Goal: Task Accomplishment & Management: Complete application form

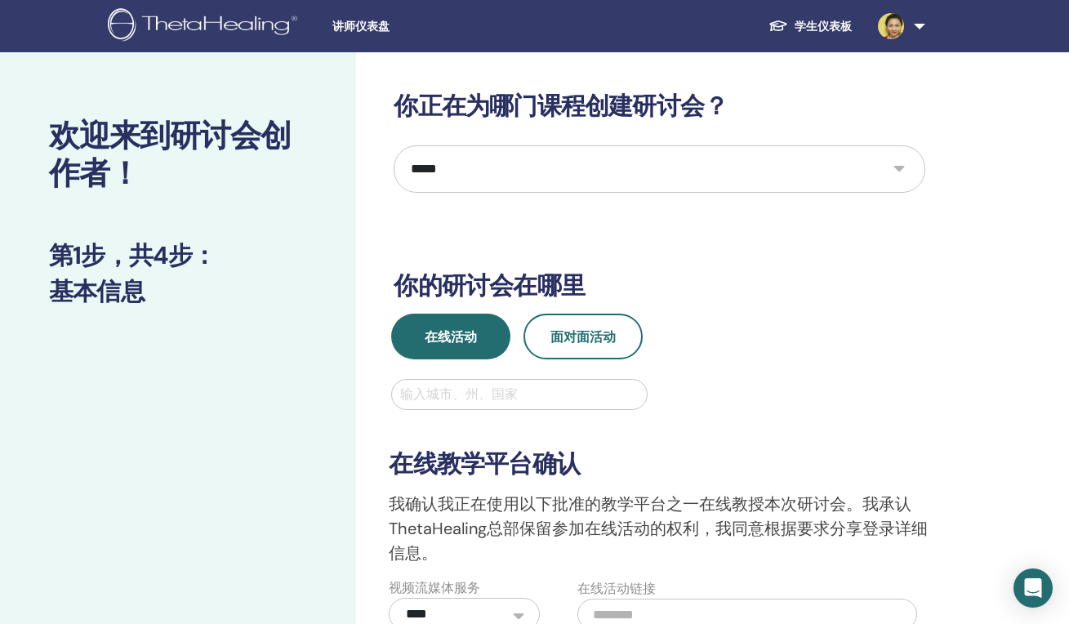
select select "*"
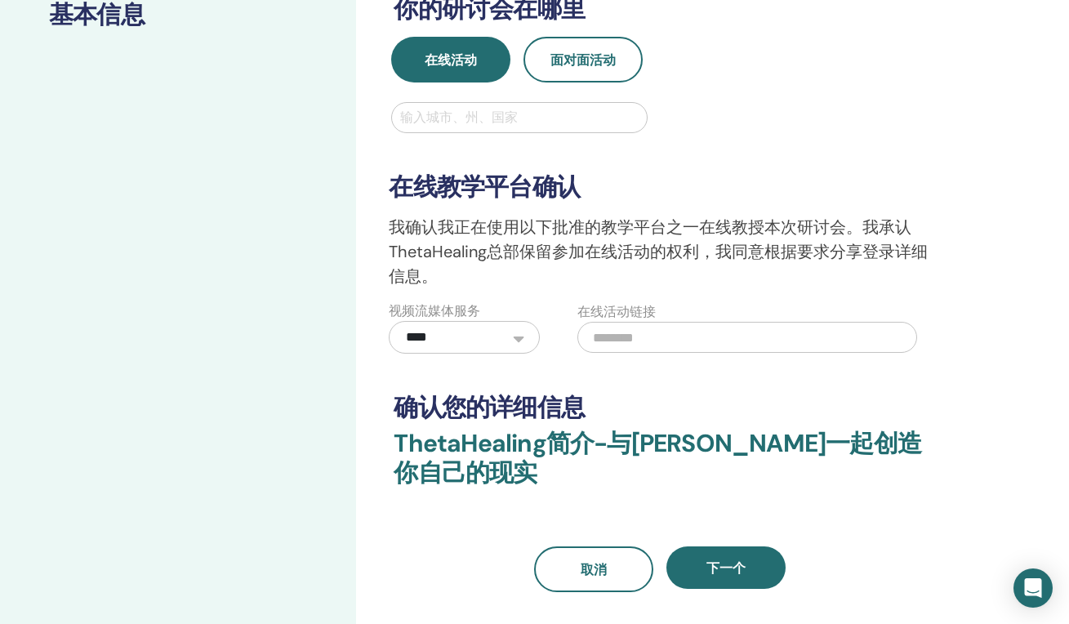
click at [649, 342] on input "text" at bounding box center [747, 337] width 340 height 31
type input "**********"
select select "*"
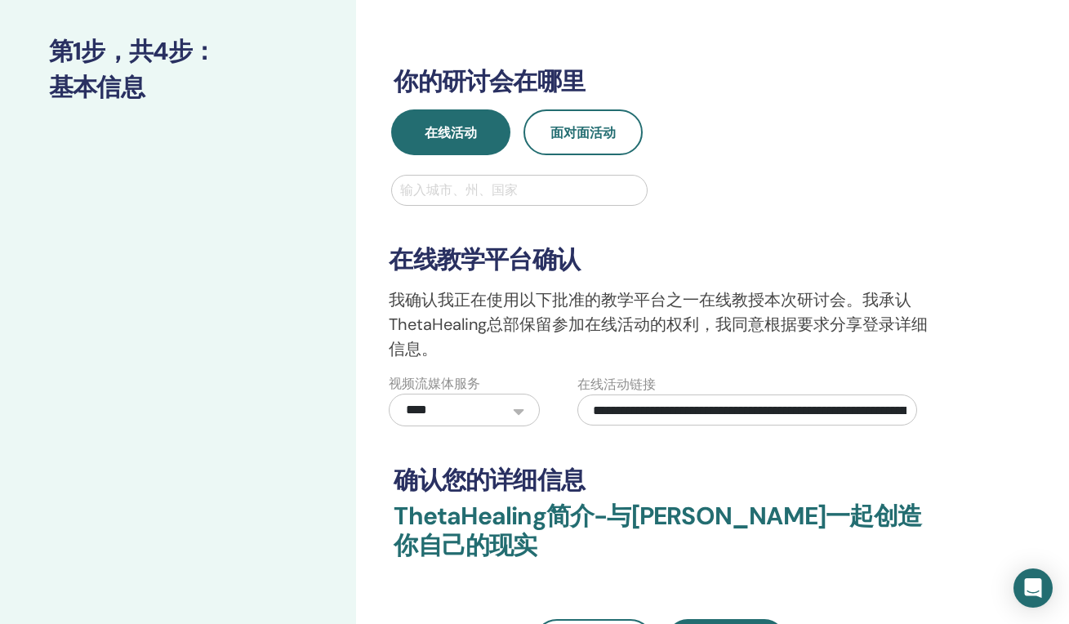
scroll to position [93, 0]
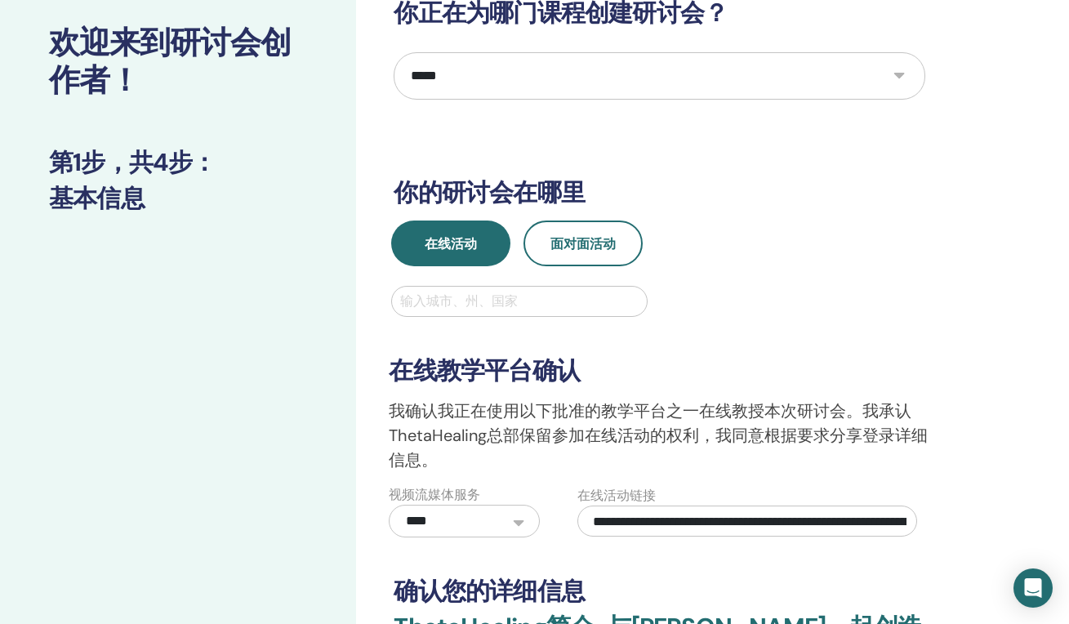
click at [584, 299] on div at bounding box center [519, 301] width 238 height 23
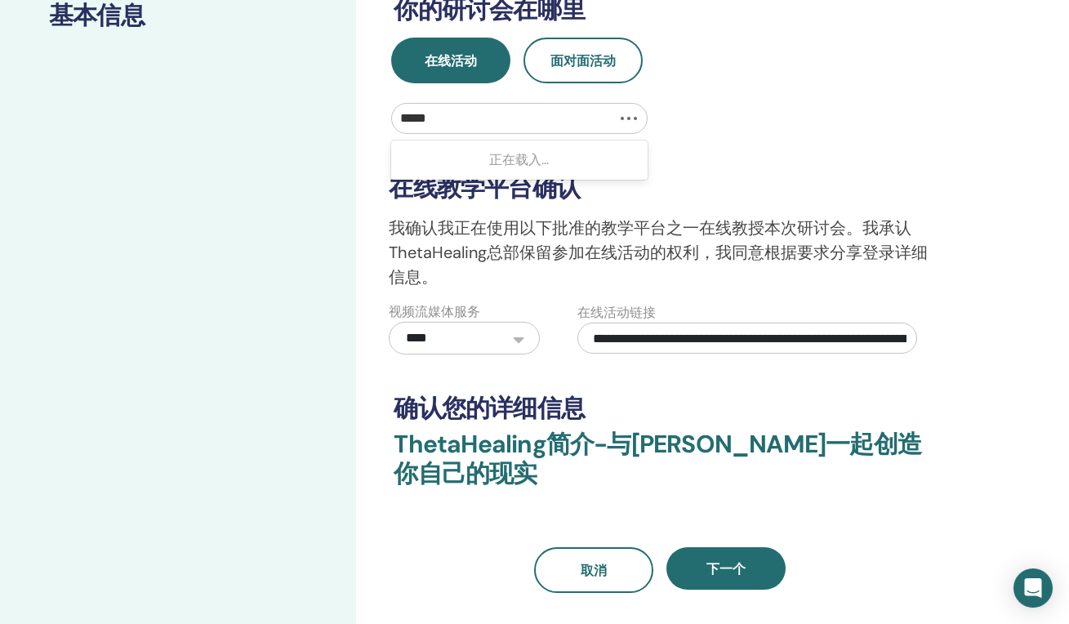
scroll to position [328, 0]
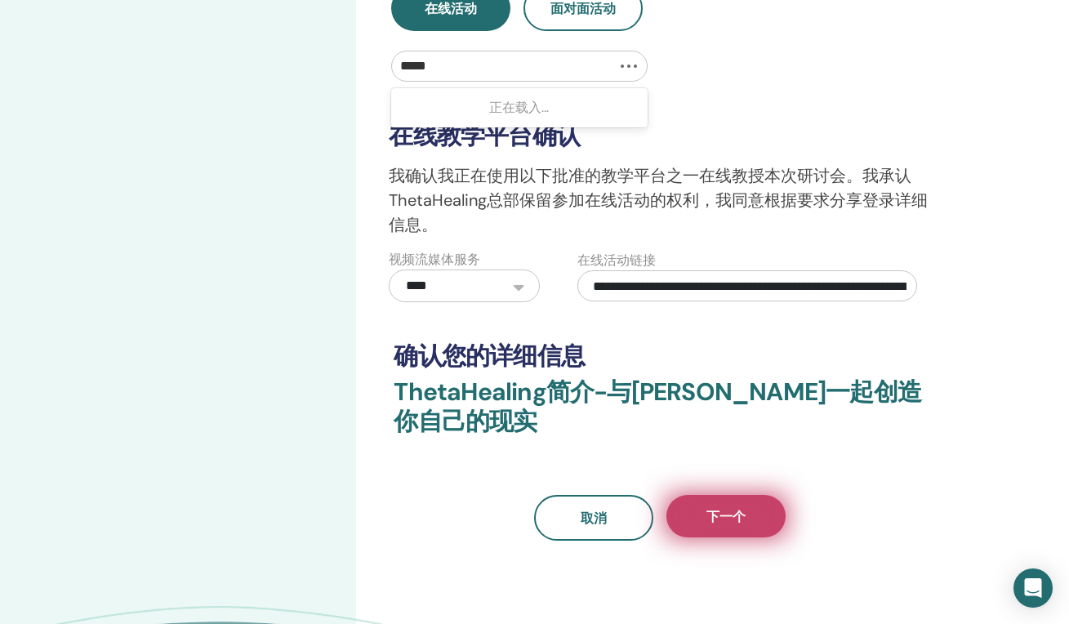
type input "*****"
click at [762, 525] on button "下一个" at bounding box center [725, 516] width 119 height 42
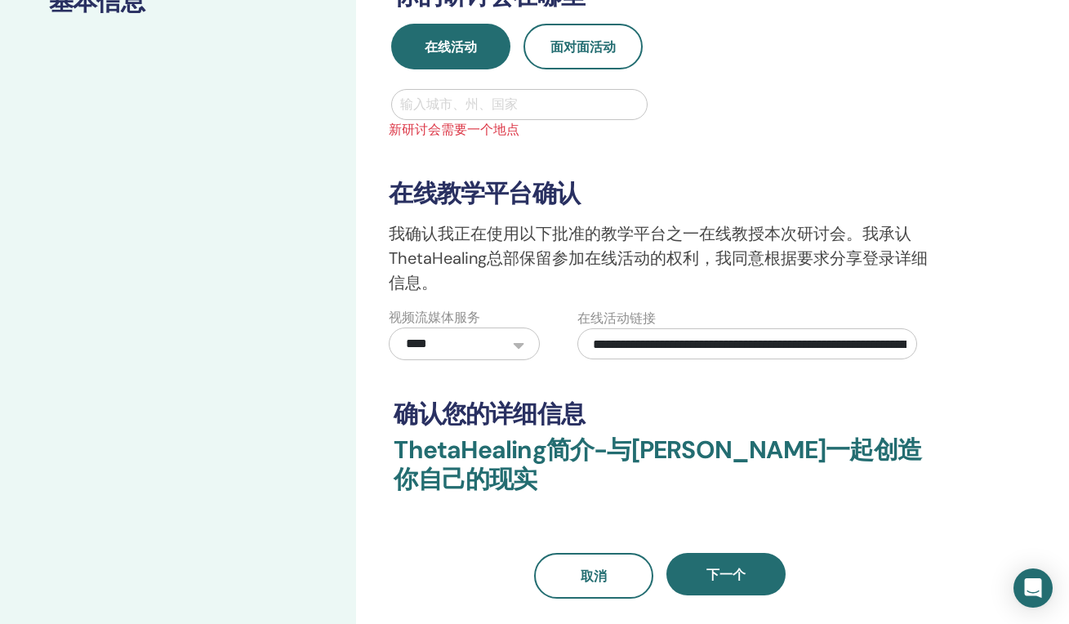
scroll to position [109, 0]
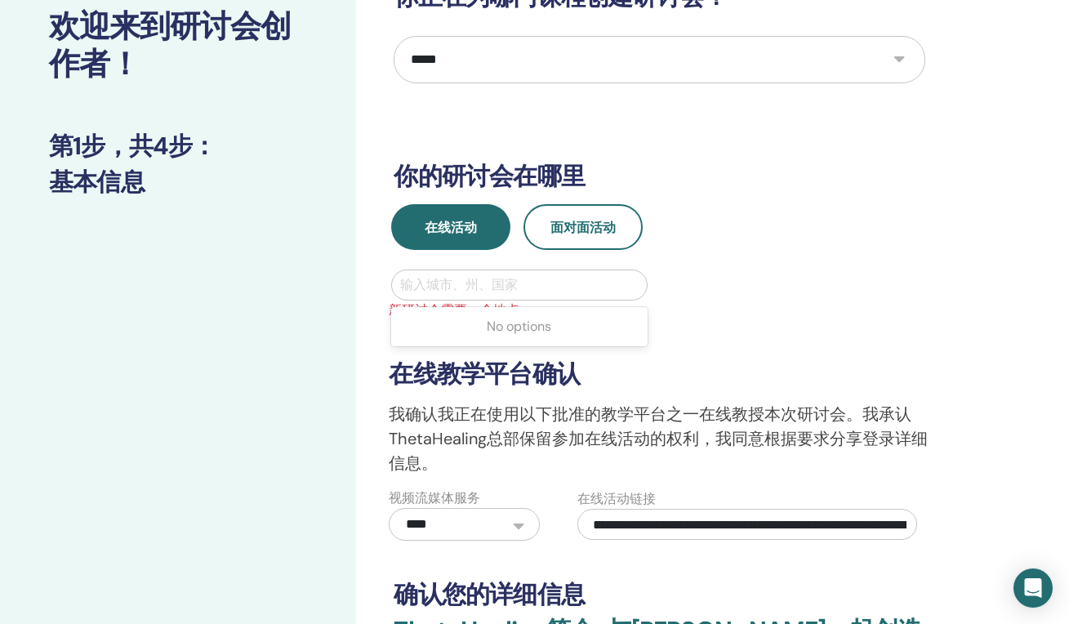
click at [545, 291] on div at bounding box center [519, 284] width 238 height 23
type input "****"
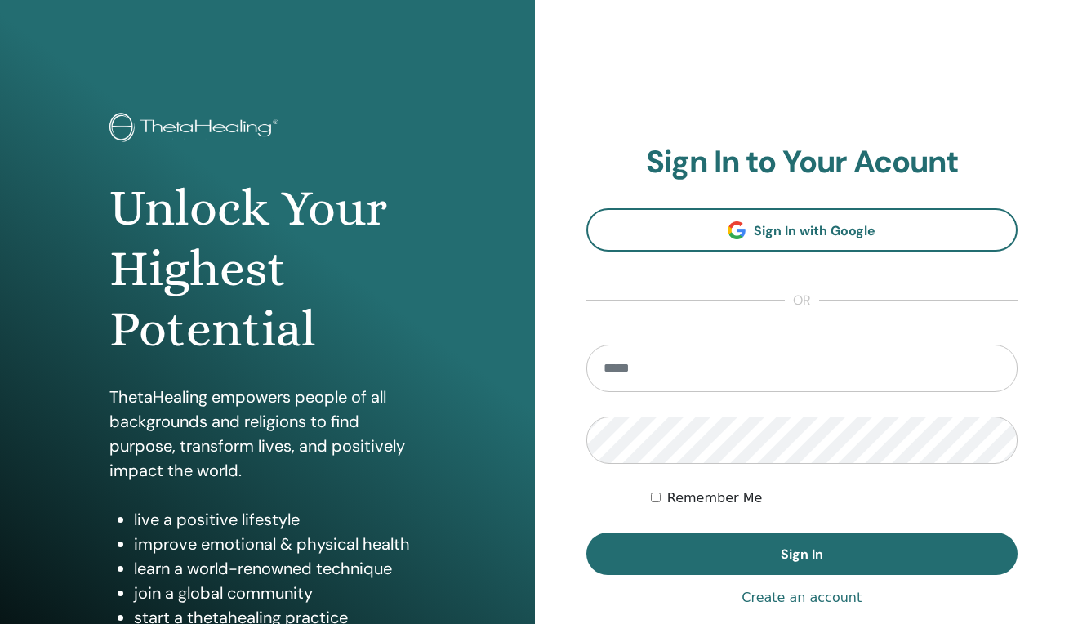
scroll to position [109, 0]
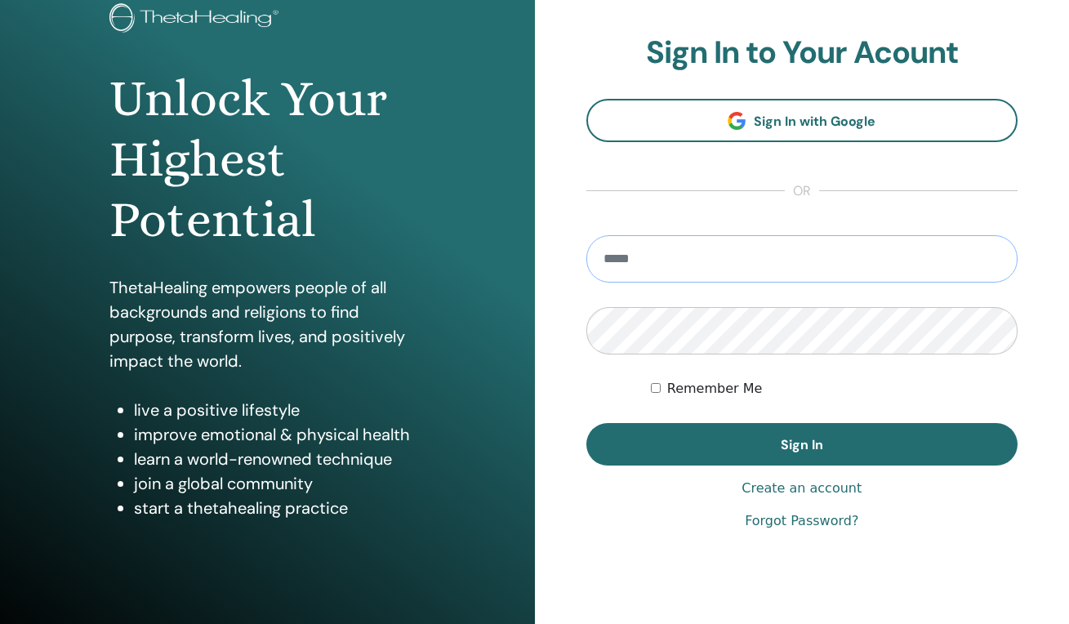
type input "**********"
click at [801, 444] on button "Sign In" at bounding box center [802, 444] width 432 height 42
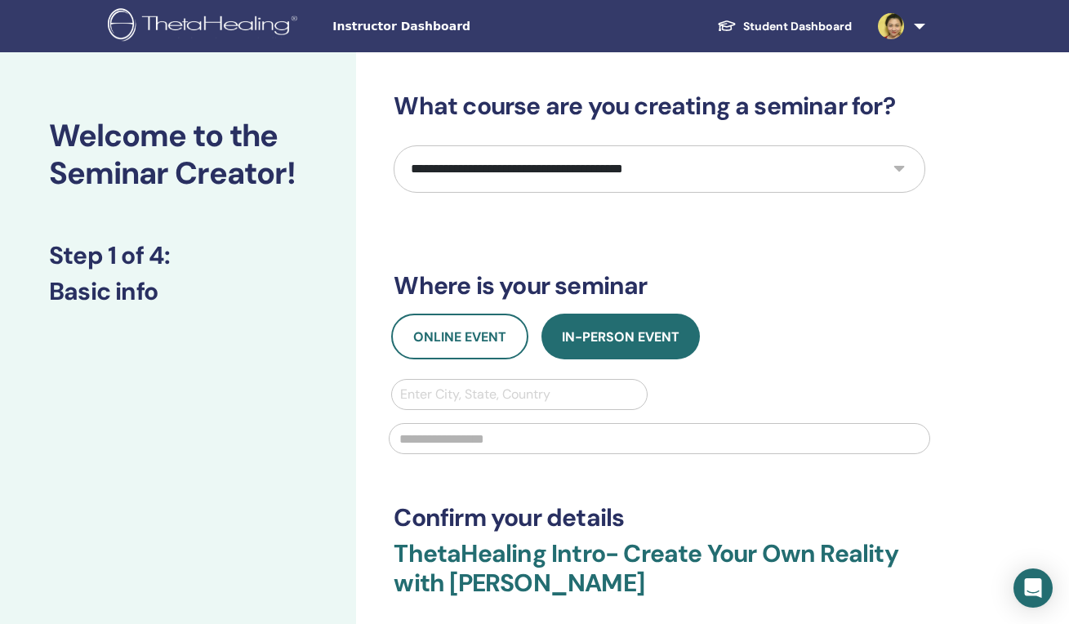
select select "*"
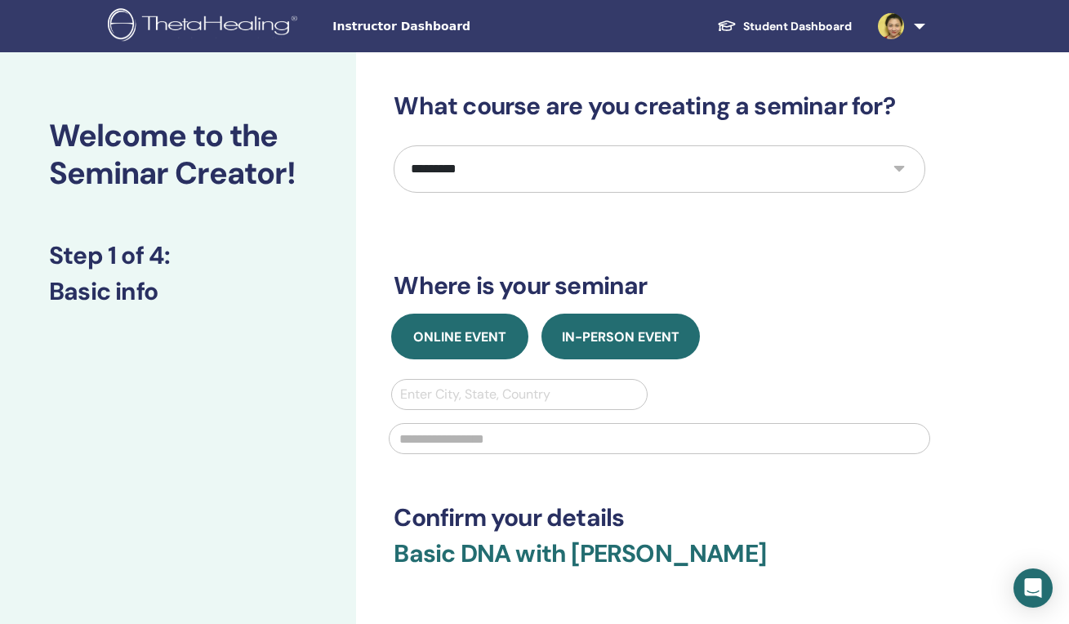
click at [503, 335] on span "Online Event" at bounding box center [459, 336] width 93 height 17
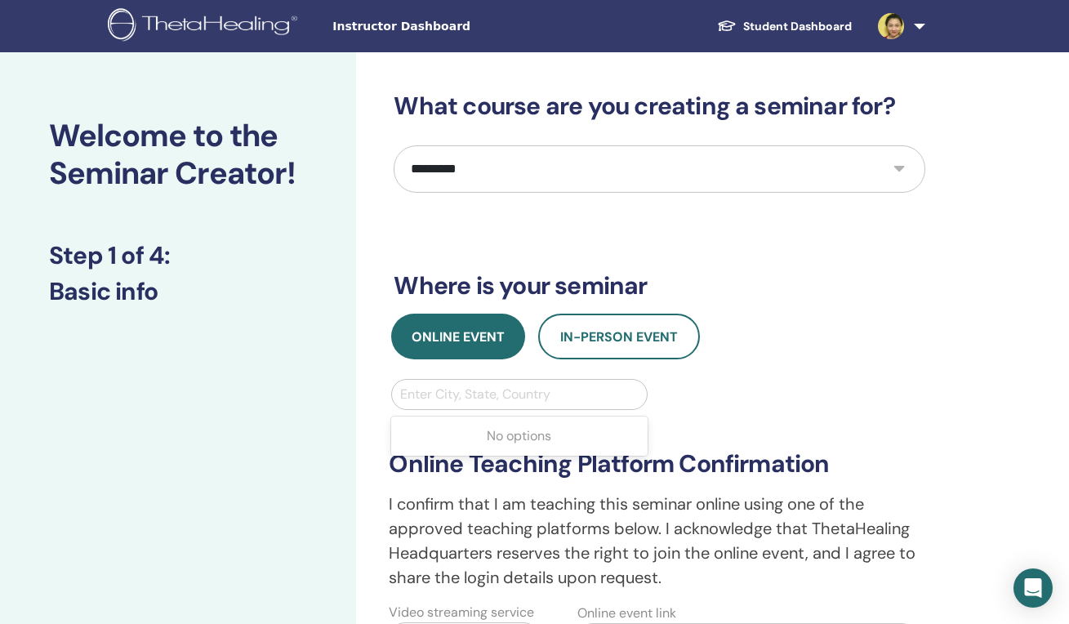
click at [529, 399] on div "Enter City, State, Country" at bounding box center [519, 395] width 238 height 20
type input "**********"
click at [797, 377] on div "**********" at bounding box center [659, 483] width 556 height 341
click at [540, 398] on div "Enter City, State, Country" at bounding box center [519, 395] width 238 height 20
type input "*"
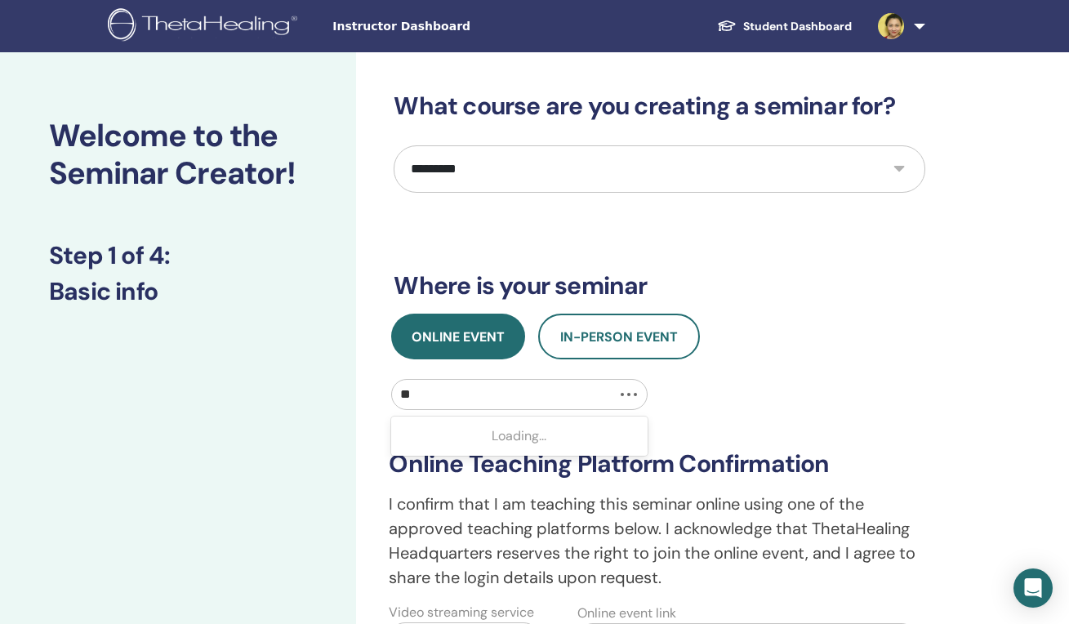
type input "*"
click at [407, 394] on input "**********" at bounding box center [443, 395] width 86 height 20
click at [562, 437] on div "Loading..." at bounding box center [519, 436] width 256 height 33
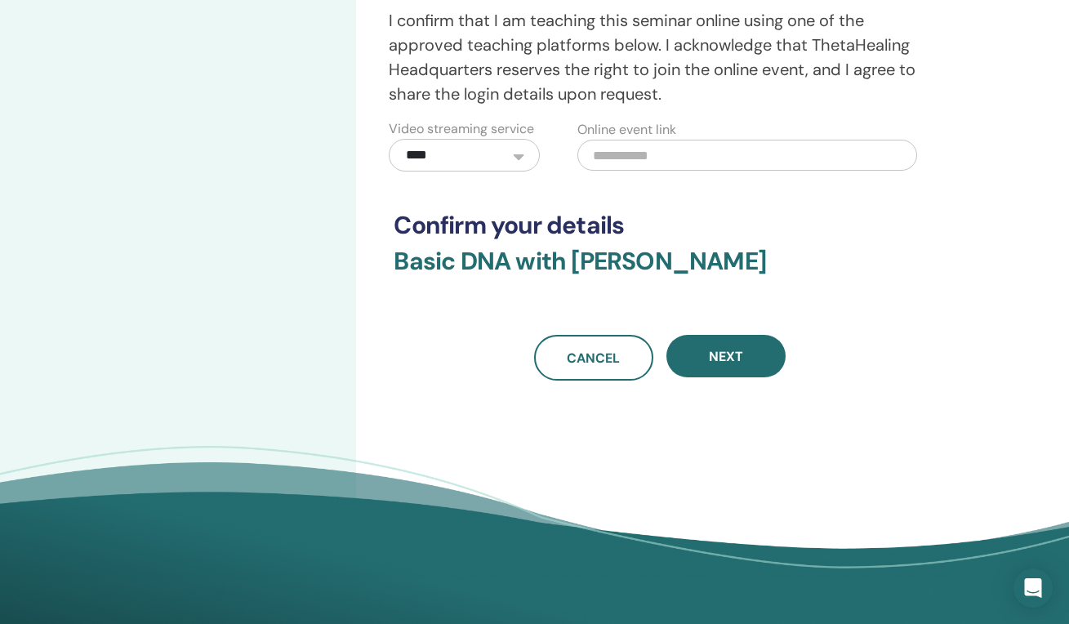
scroll to position [320, 0]
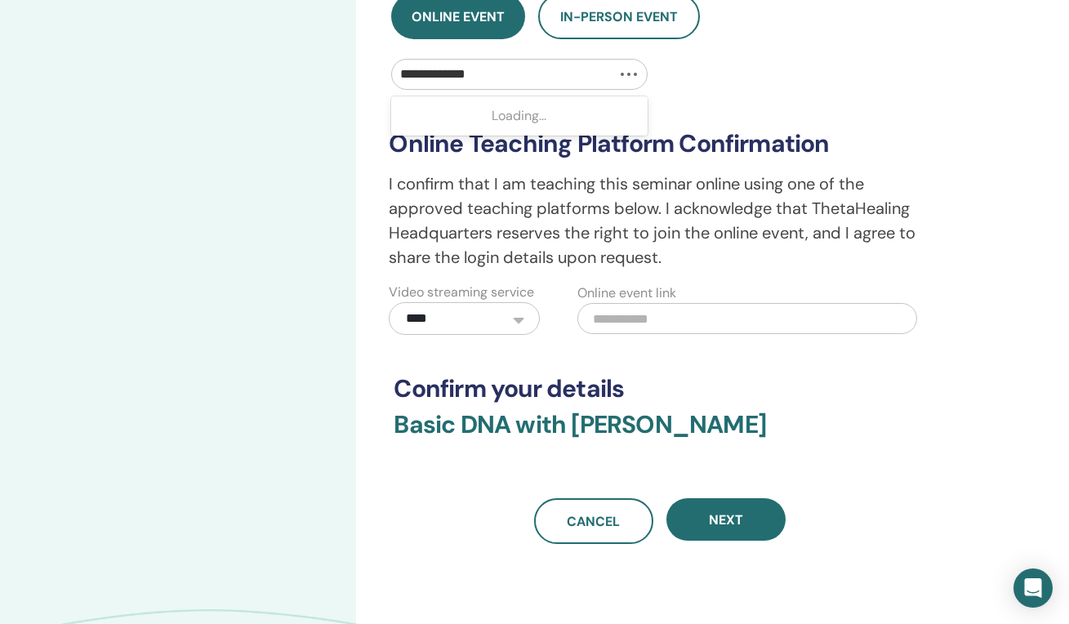
type input "**********"
click at [620, 320] on input "text" at bounding box center [747, 318] width 340 height 31
paste input "**********"
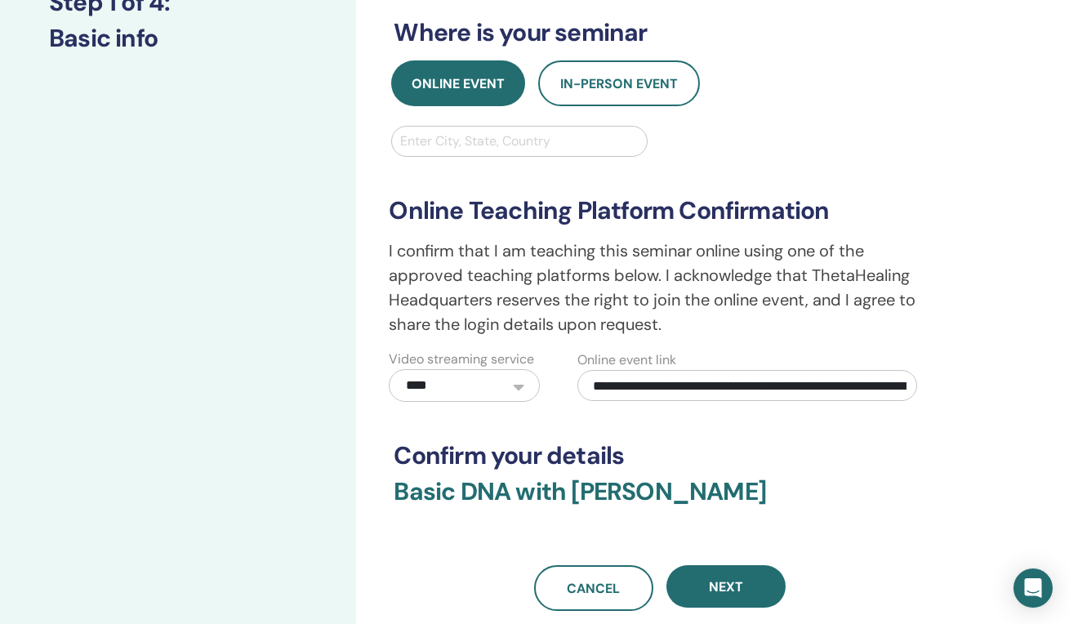
scroll to position [305, 0]
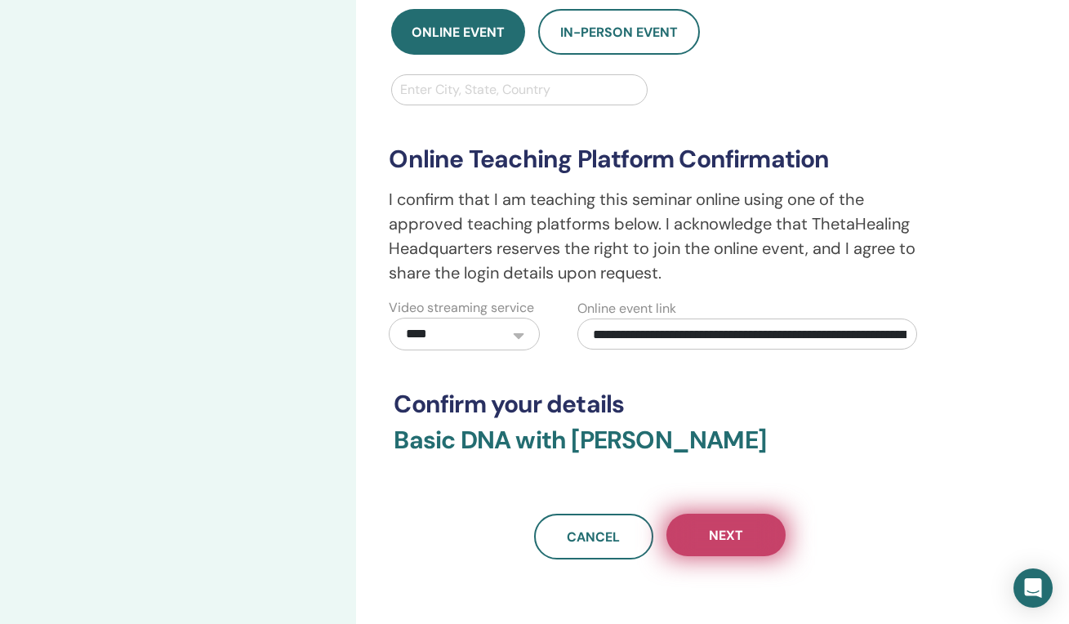
type input "**********"
click at [742, 544] on button "Next" at bounding box center [725, 534] width 119 height 42
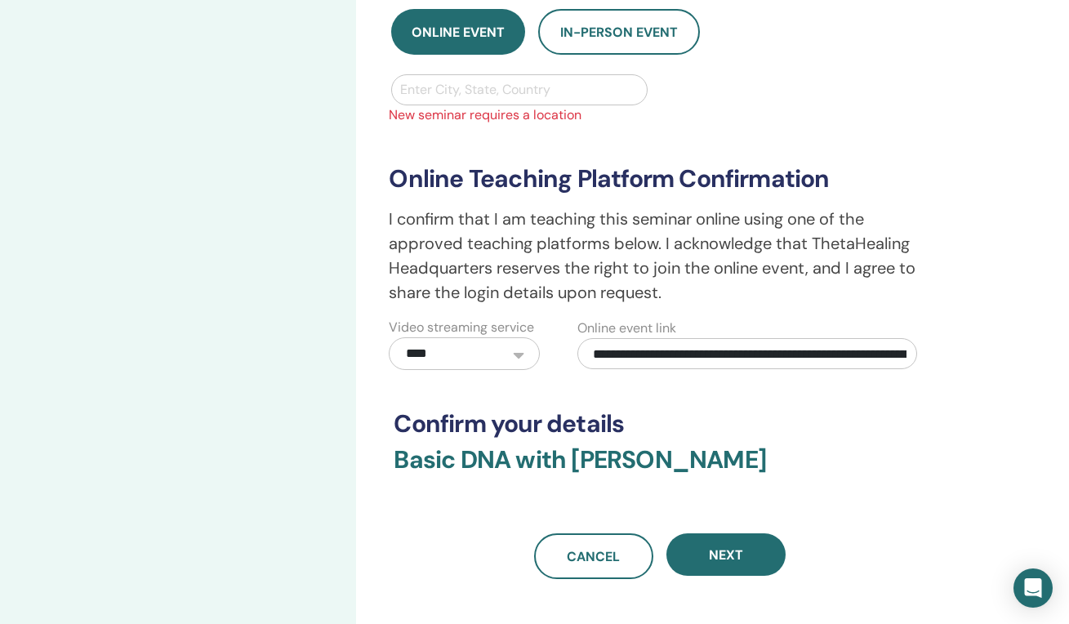
click at [520, 96] on div "Enter City, State, Country" at bounding box center [519, 90] width 238 height 20
click at [520, 131] on div "No options" at bounding box center [519, 131] width 256 height 33
click at [518, 89] on div "Enter City, State, Country" at bounding box center [519, 90] width 238 height 20
click at [629, 82] on div at bounding box center [519, 89] width 238 height 23
click at [633, 88] on div at bounding box center [519, 89] width 238 height 23
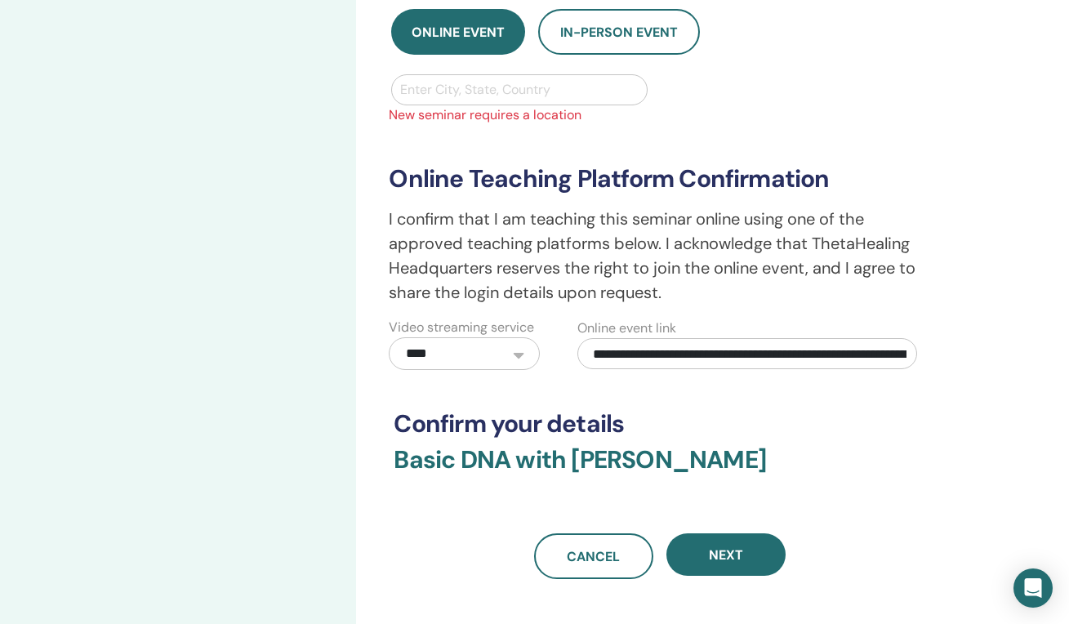
click at [500, 93] on div "Enter City, State, Country" at bounding box center [519, 90] width 238 height 20
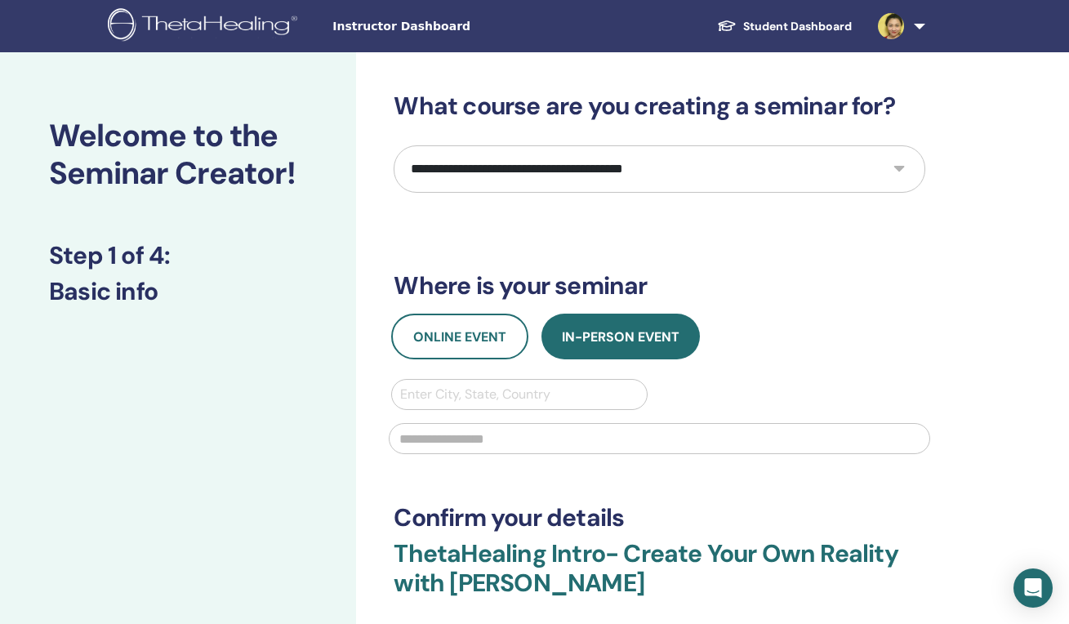
click at [921, 28] on link at bounding box center [898, 26] width 67 height 52
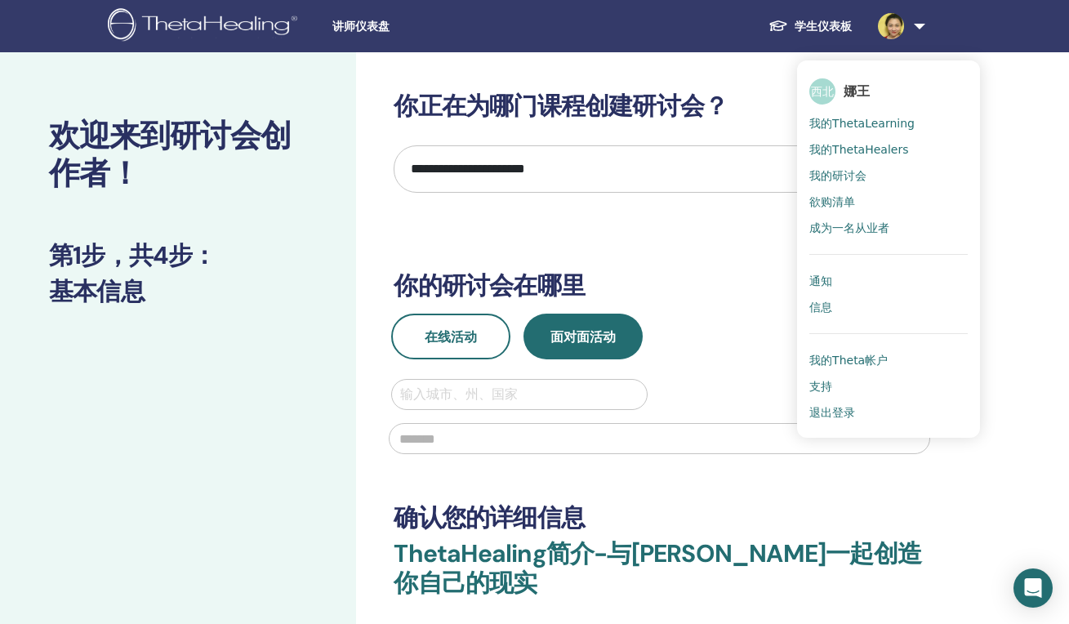
click at [842, 415] on span "退出登录" at bounding box center [832, 412] width 46 height 15
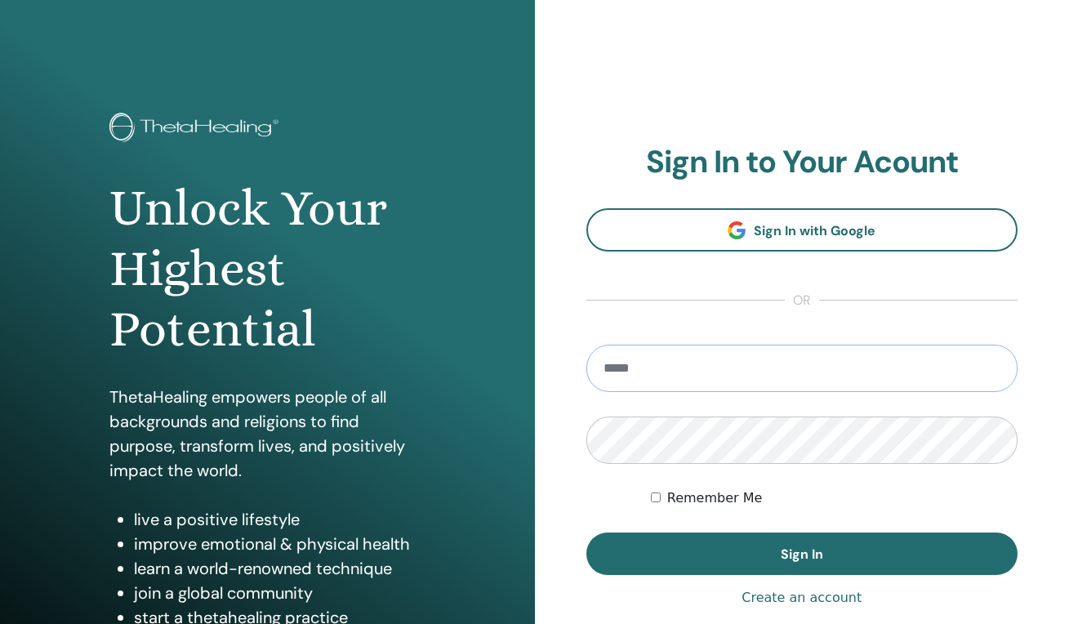
type input "**********"
click at [801, 553] on button "Sign In" at bounding box center [802, 553] width 432 height 42
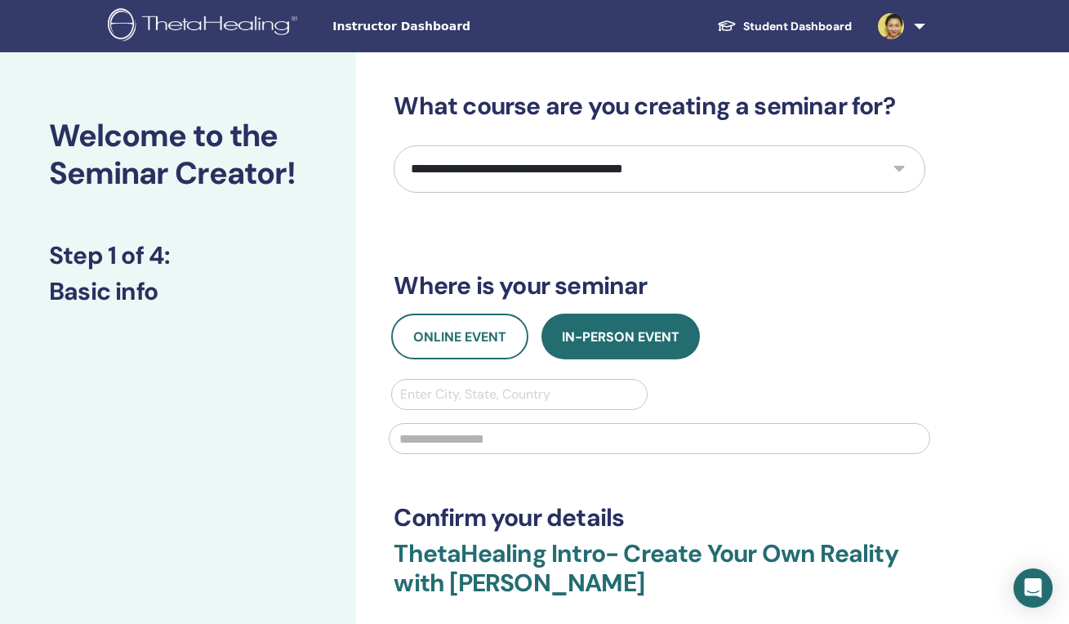
click at [922, 27] on link at bounding box center [898, 26] width 67 height 52
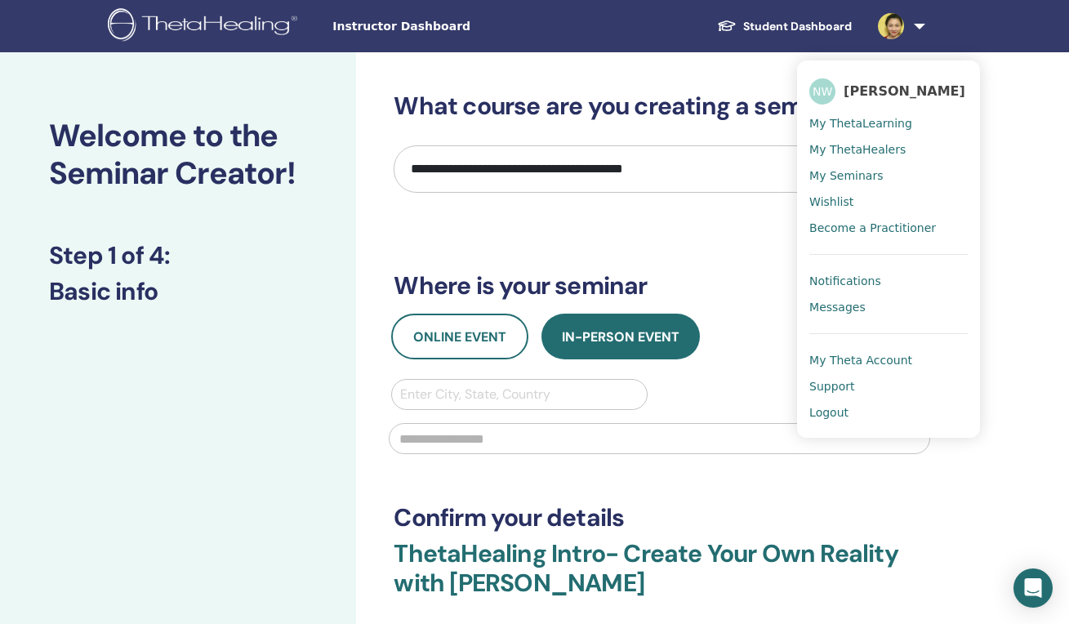
click at [867, 127] on span "My ThetaLearning" at bounding box center [860, 123] width 103 height 15
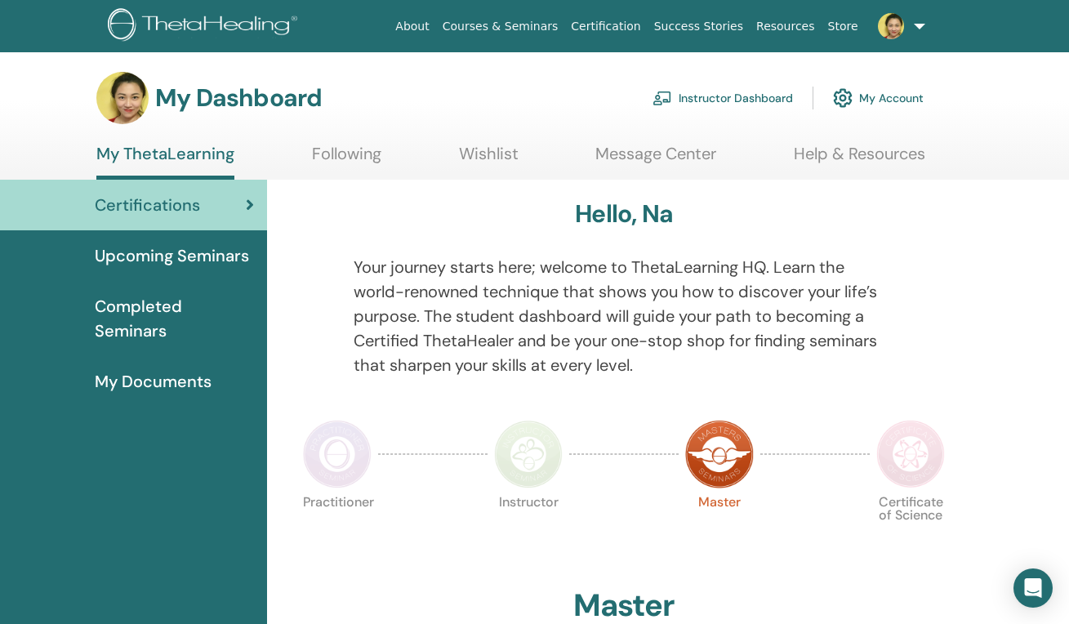
click at [785, 100] on link "Instructor Dashboard" at bounding box center [722, 98] width 140 height 36
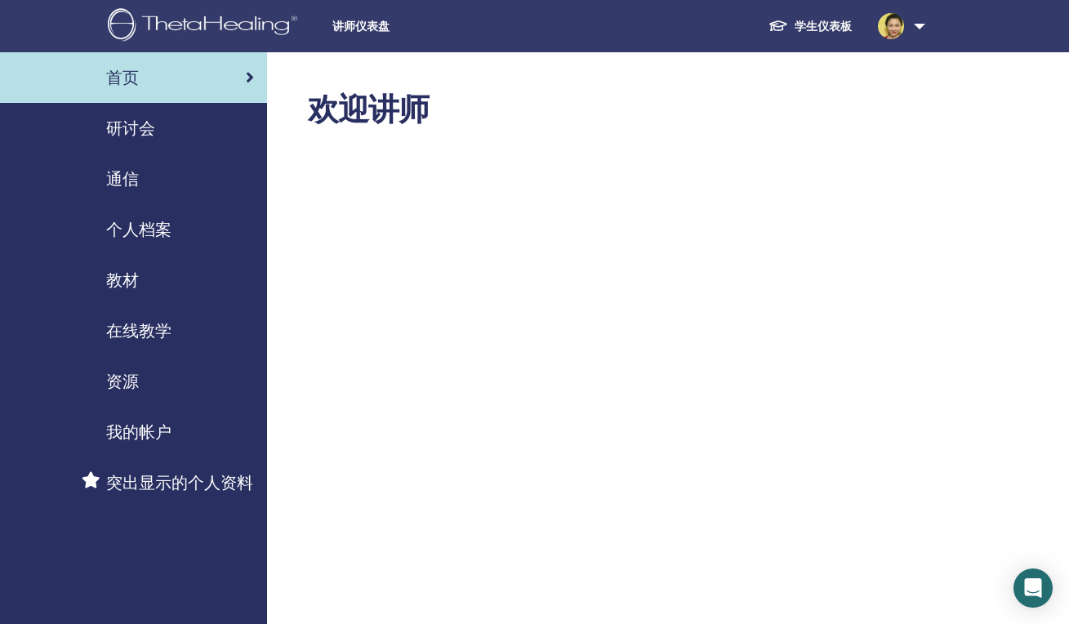
click at [148, 136] on span "研讨会" at bounding box center [130, 128] width 49 height 24
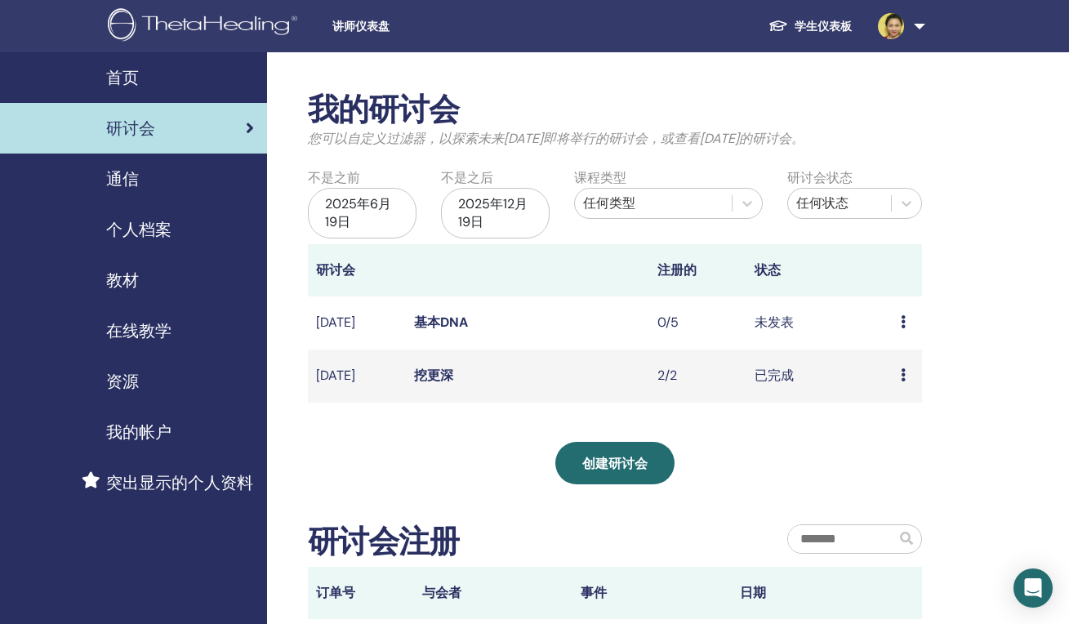
click at [916, 304] on td "预览 编辑 与会者 取消" at bounding box center [906, 322] width 29 height 53
click at [905, 318] on icon at bounding box center [902, 321] width 5 height 13
click at [1036, 420] on div "我的研讨会 您可以自定义过滤器，以探索未来[DATE]即将举行的研讨会，或查看[DATE]的研讨会。 不是之前 [DATE] 不是之后 [DATE] 课程类型…" at bounding box center [668, 449] width 802 height 795
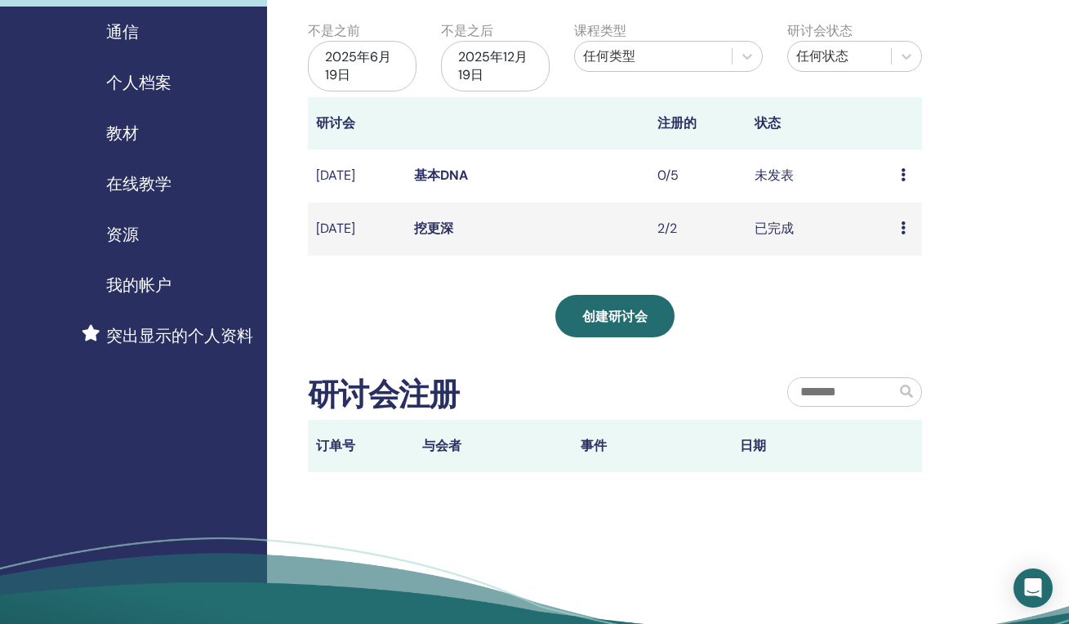
scroll to position [144, 0]
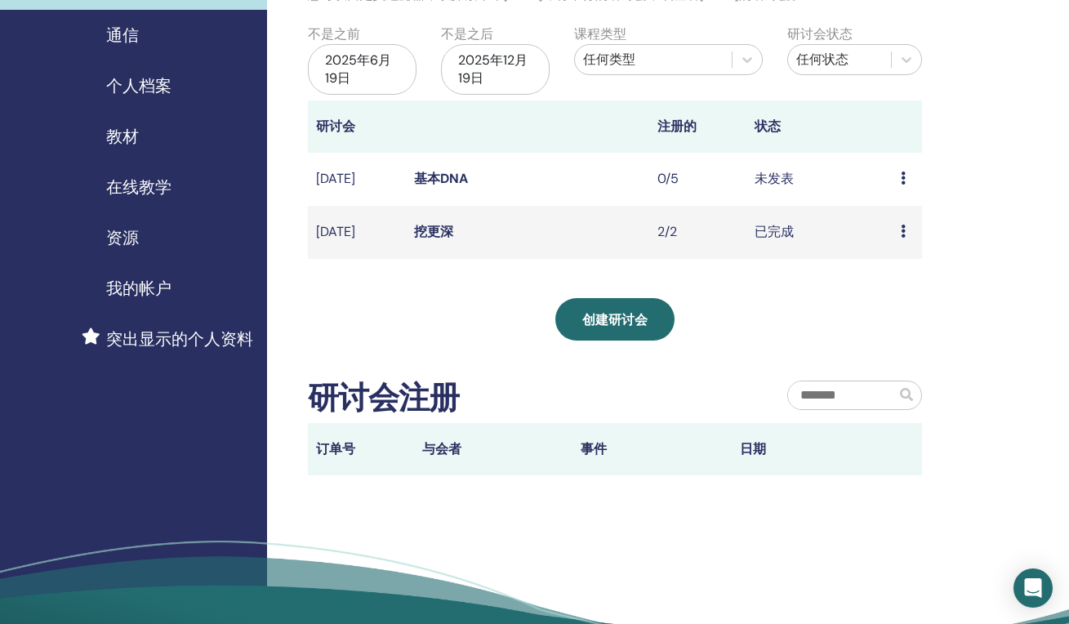
click at [904, 180] on div "预览 编辑 与会者 取消" at bounding box center [906, 179] width 13 height 20
click at [896, 219] on link "编辑" at bounding box center [891, 217] width 26 height 17
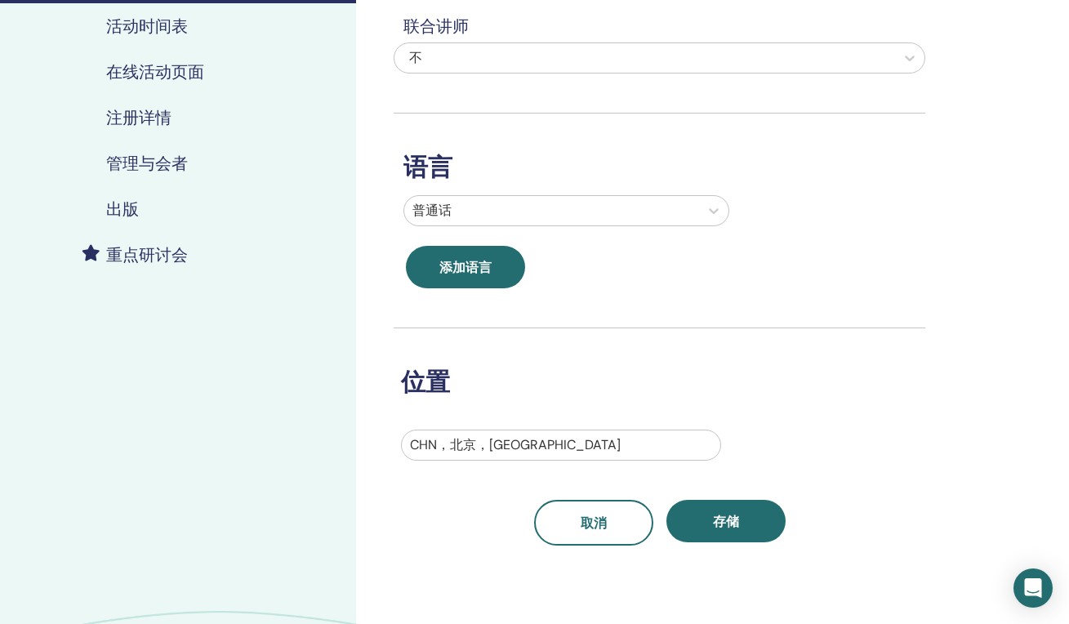
scroll to position [266, 0]
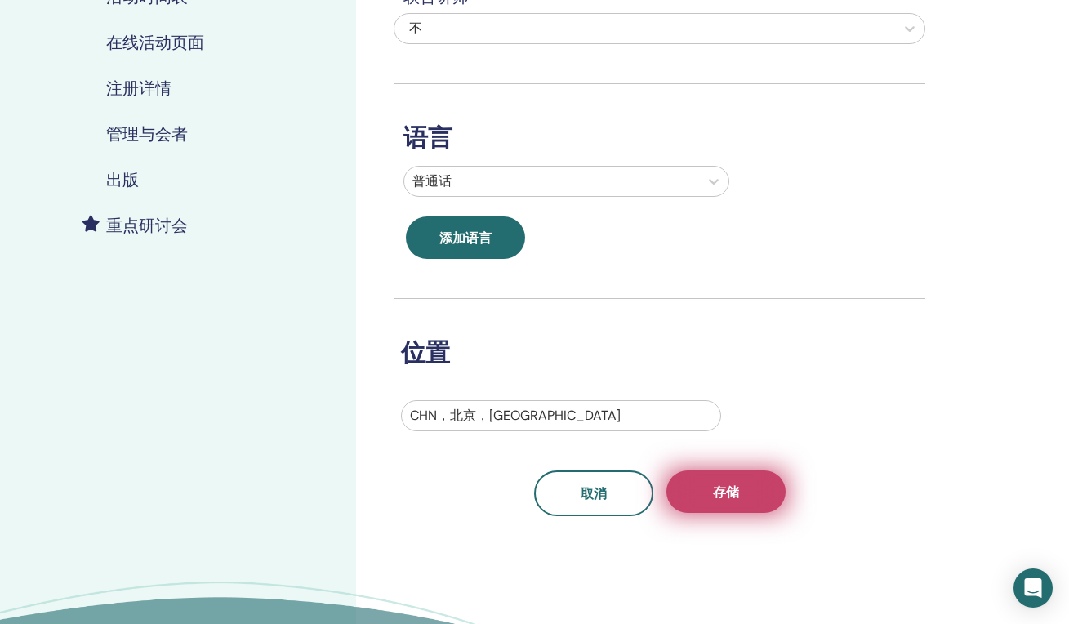
click at [727, 483] on span "存储" at bounding box center [726, 491] width 26 height 17
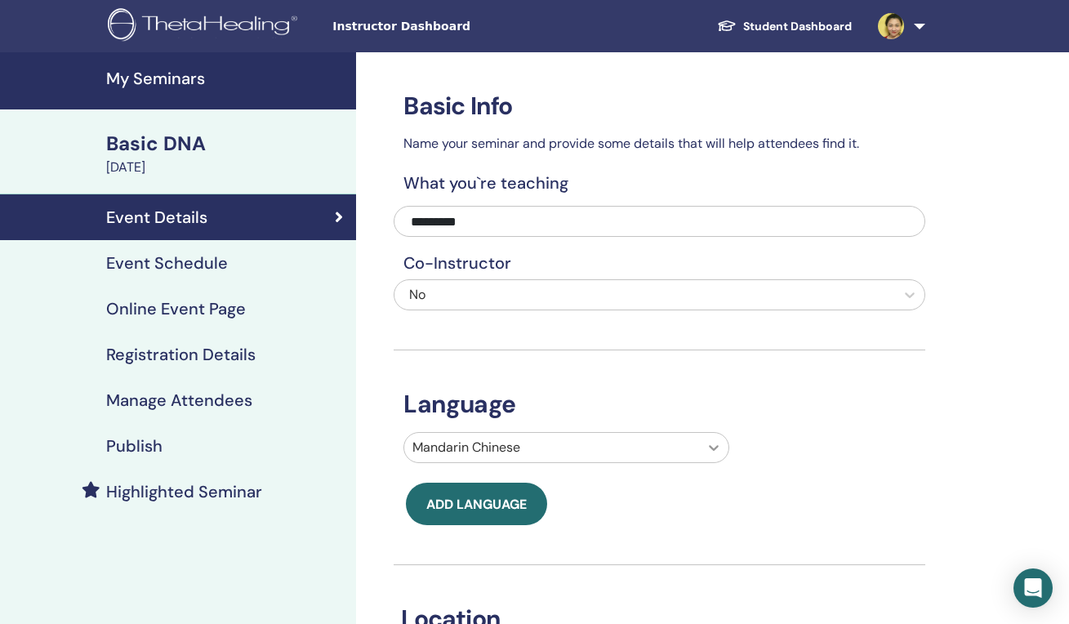
click at [712, 453] on div "Mandarin Chinese" at bounding box center [566, 447] width 326 height 31
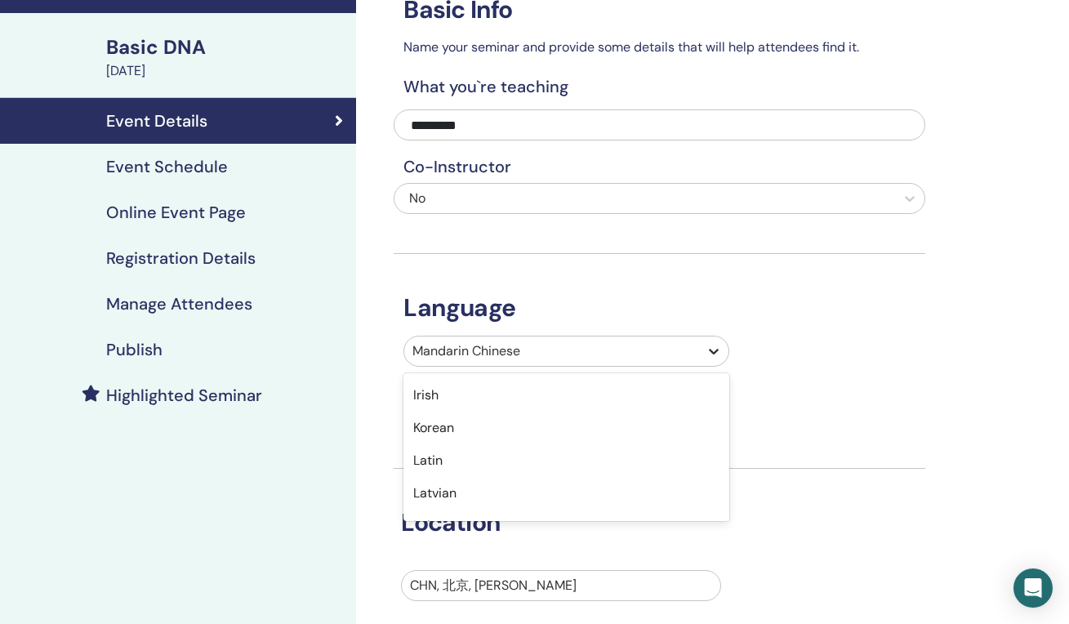
scroll to position [97, 0]
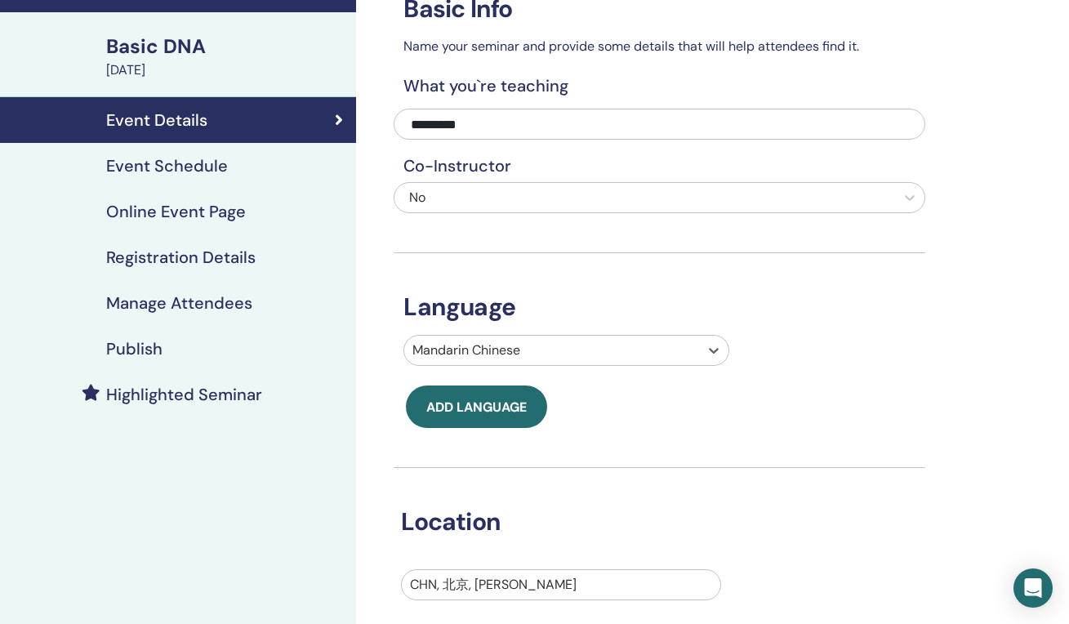
click at [665, 344] on div at bounding box center [551, 350] width 278 height 23
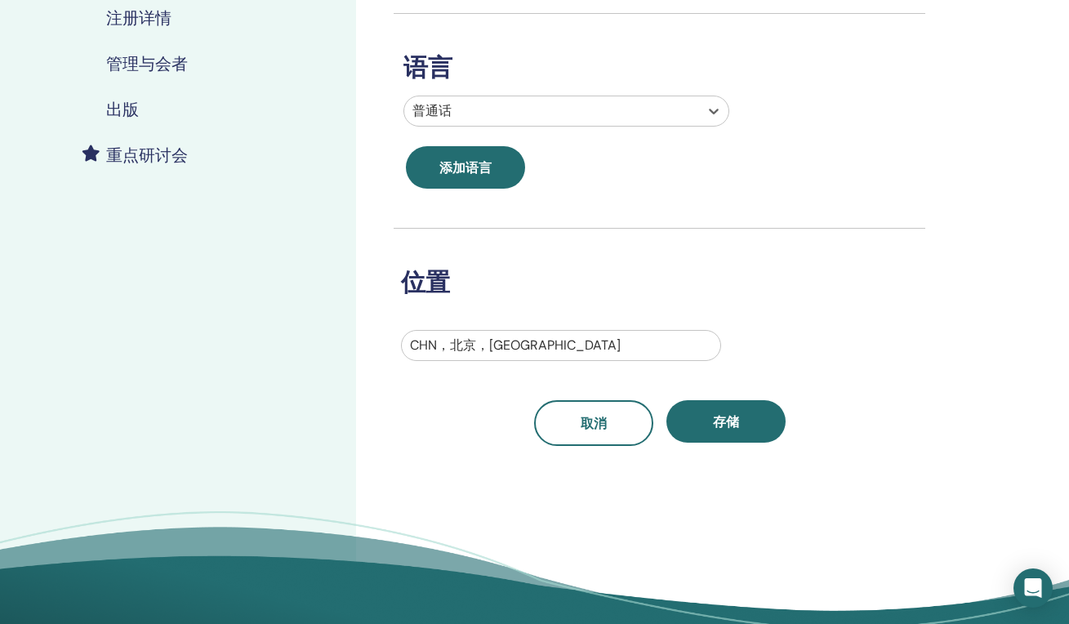
scroll to position [385, 0]
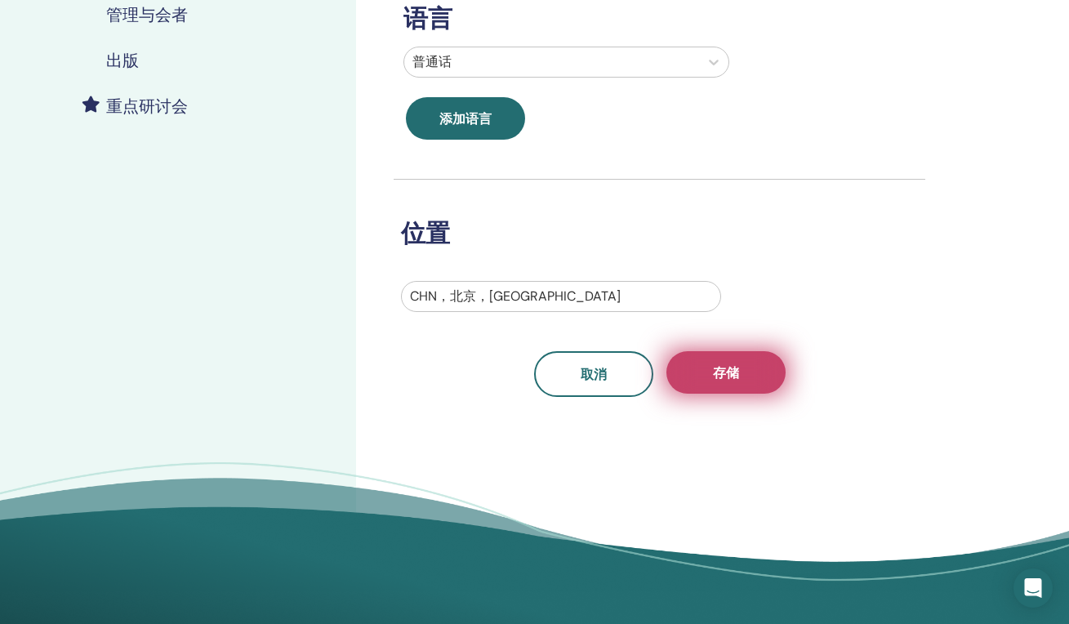
click at [734, 374] on span "存储" at bounding box center [726, 372] width 26 height 17
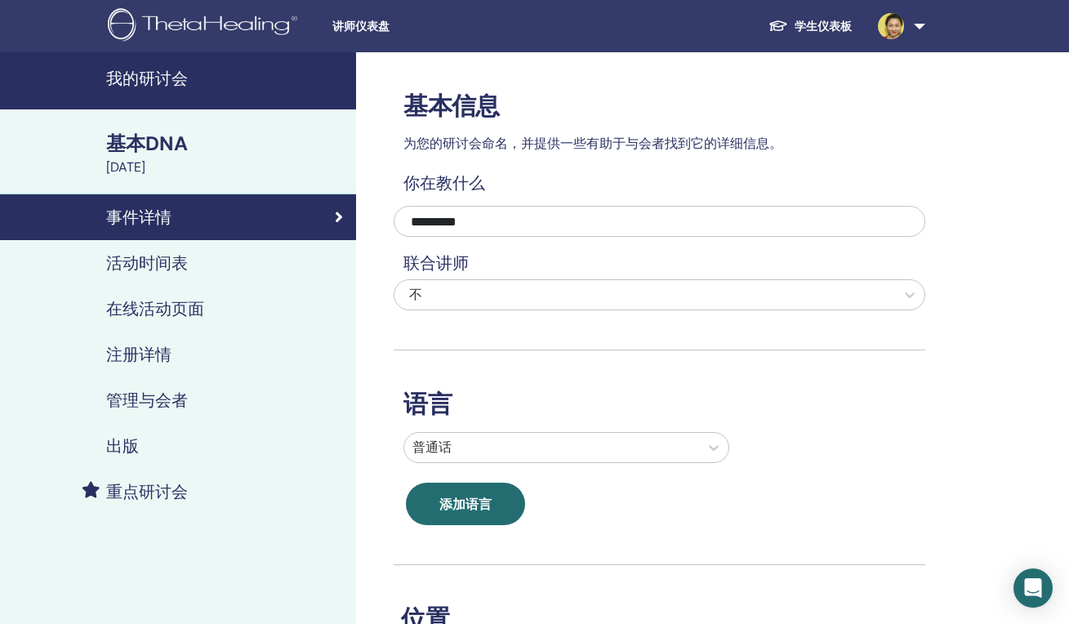
click at [158, 263] on h4 "活动时间表" at bounding box center [147, 263] width 82 height 20
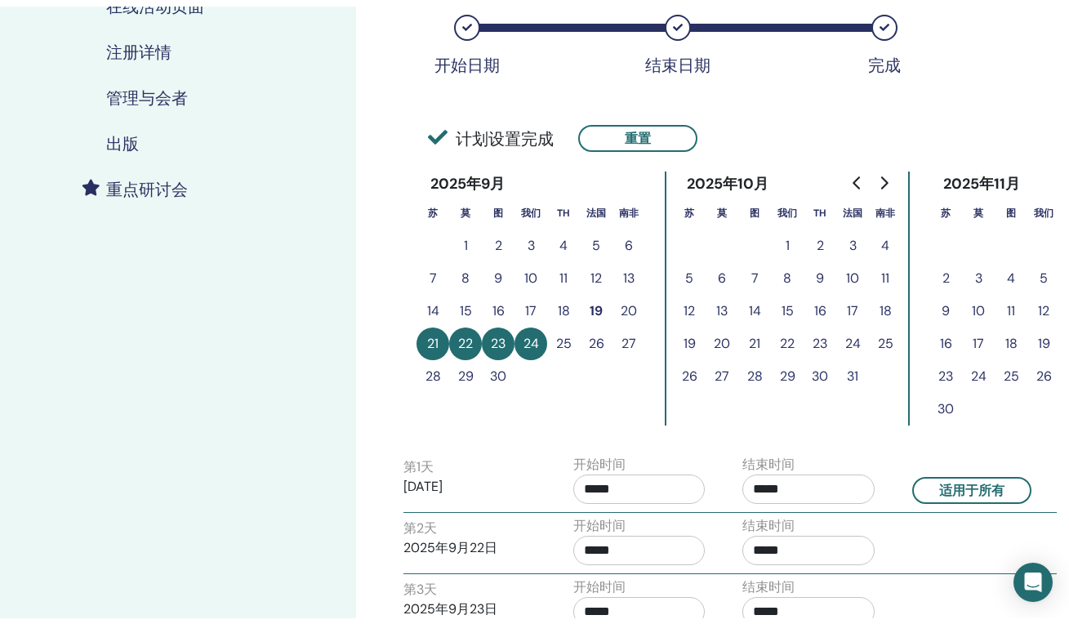
scroll to position [181, 0]
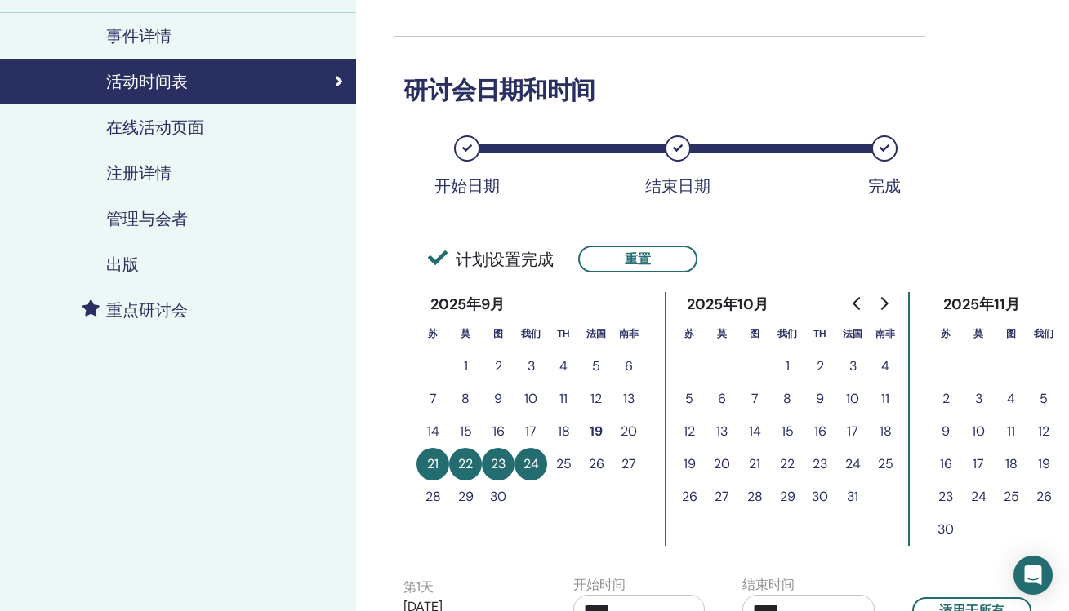
click at [144, 174] on h4 "注册详情" at bounding box center [138, 173] width 65 height 20
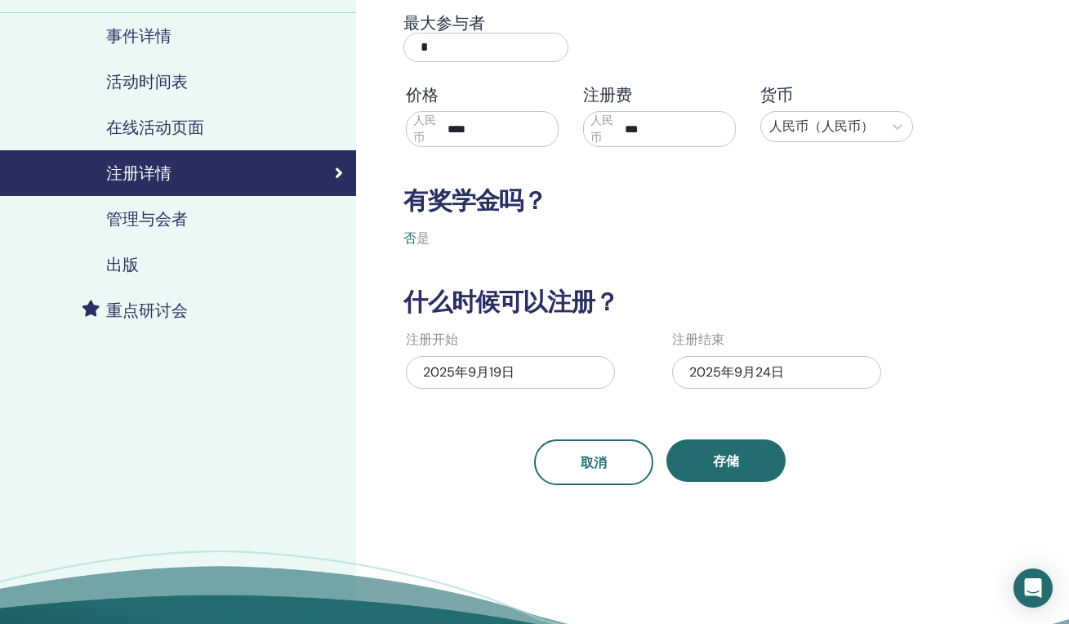
click at [144, 220] on h4 "管理与会者" at bounding box center [147, 219] width 82 height 20
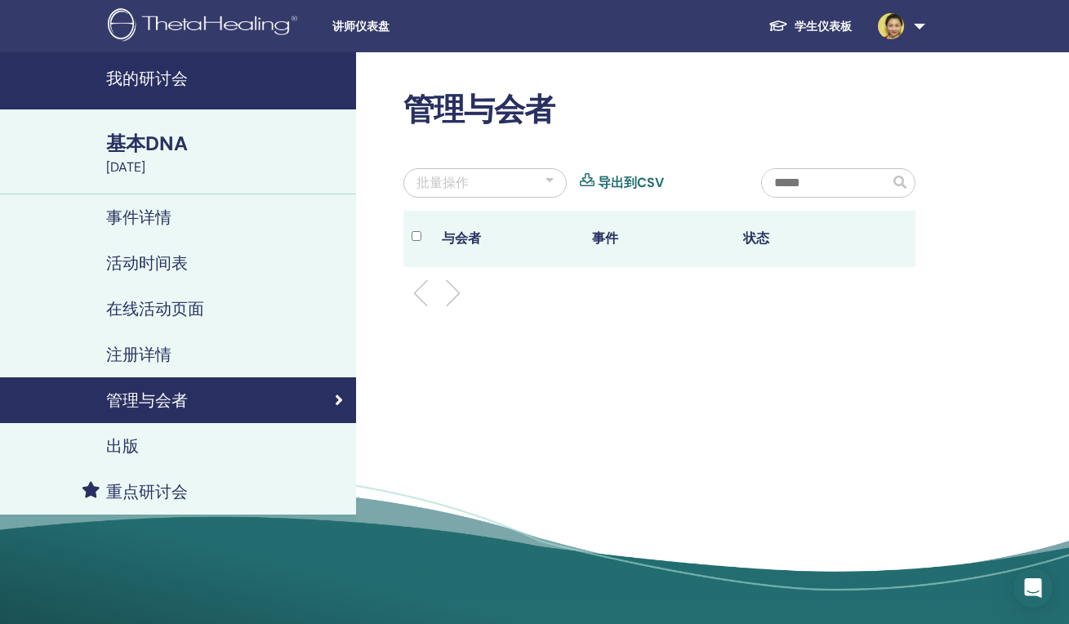
click at [162, 346] on h4 "注册详情" at bounding box center [138, 355] width 65 height 20
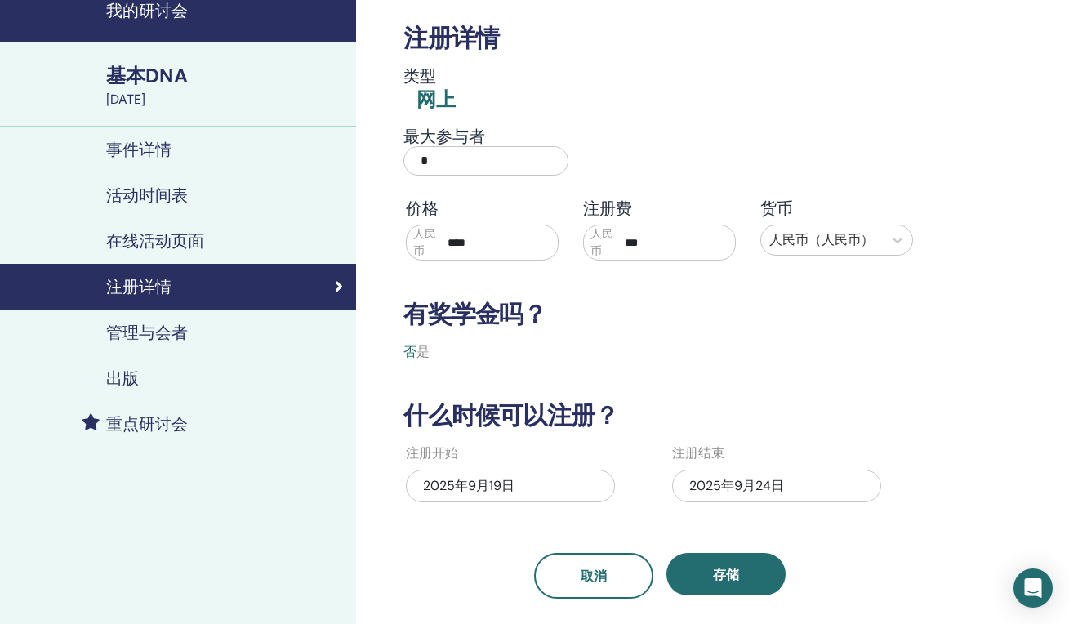
scroll to position [71, 0]
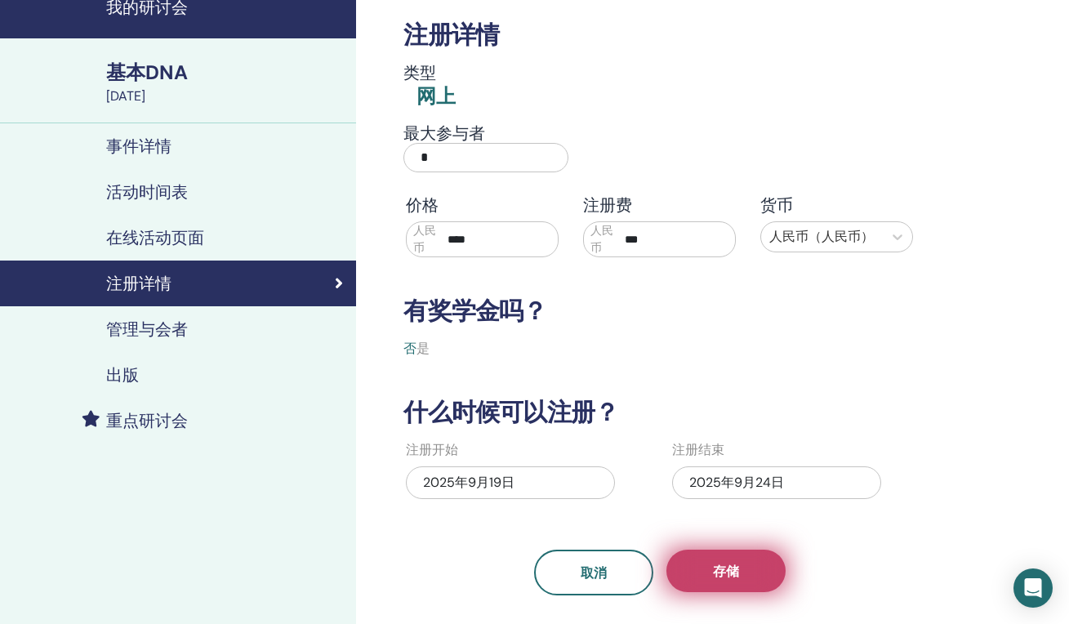
click at [758, 560] on button "存储" at bounding box center [725, 570] width 119 height 42
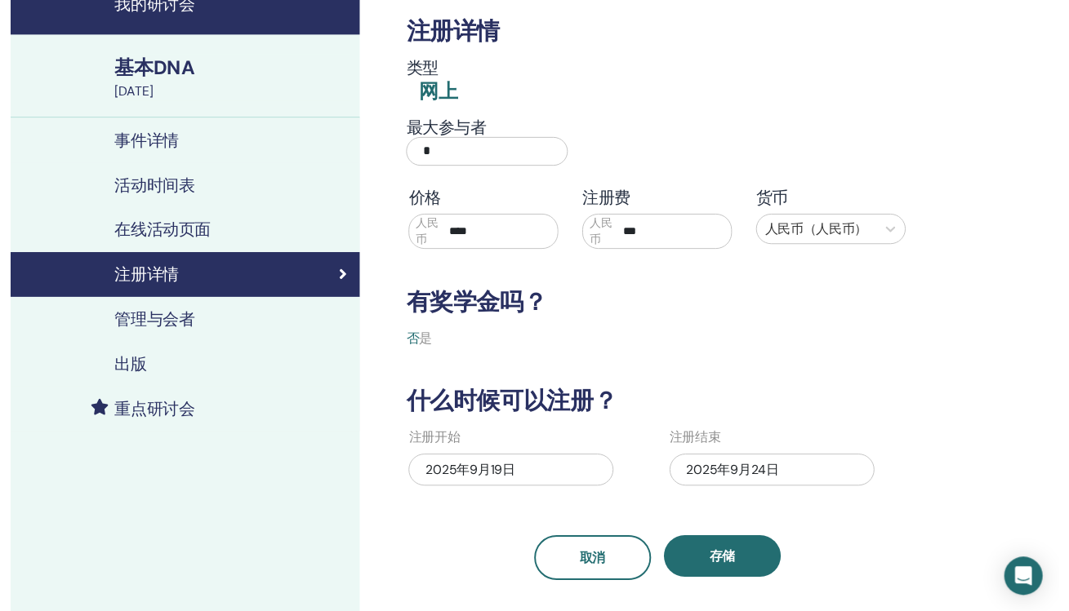
scroll to position [80, 0]
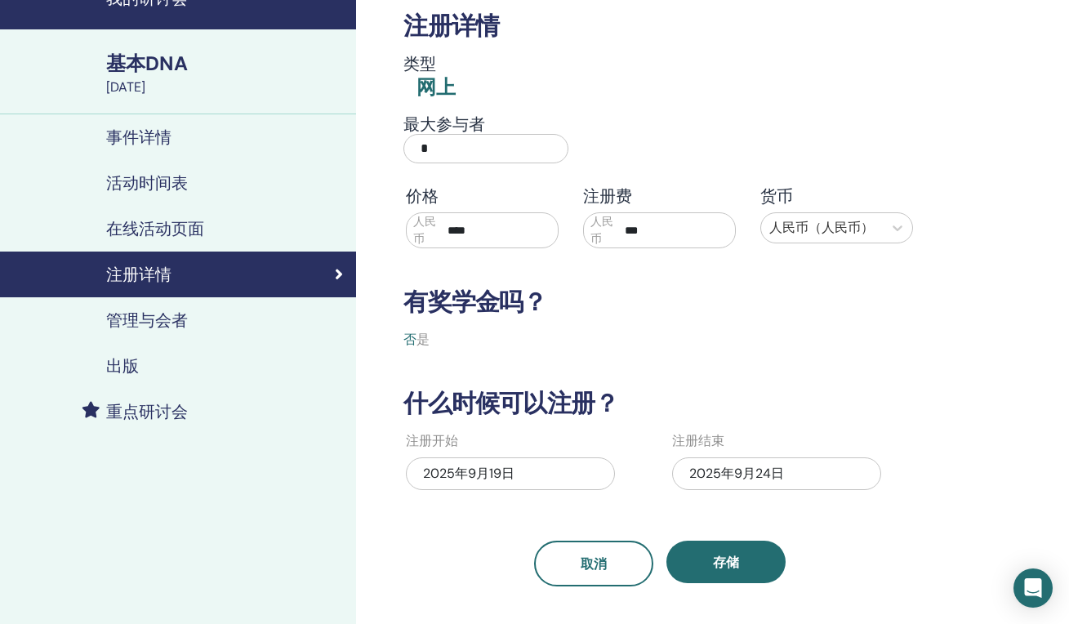
click at [126, 370] on h4 "出版" at bounding box center [122, 366] width 33 height 20
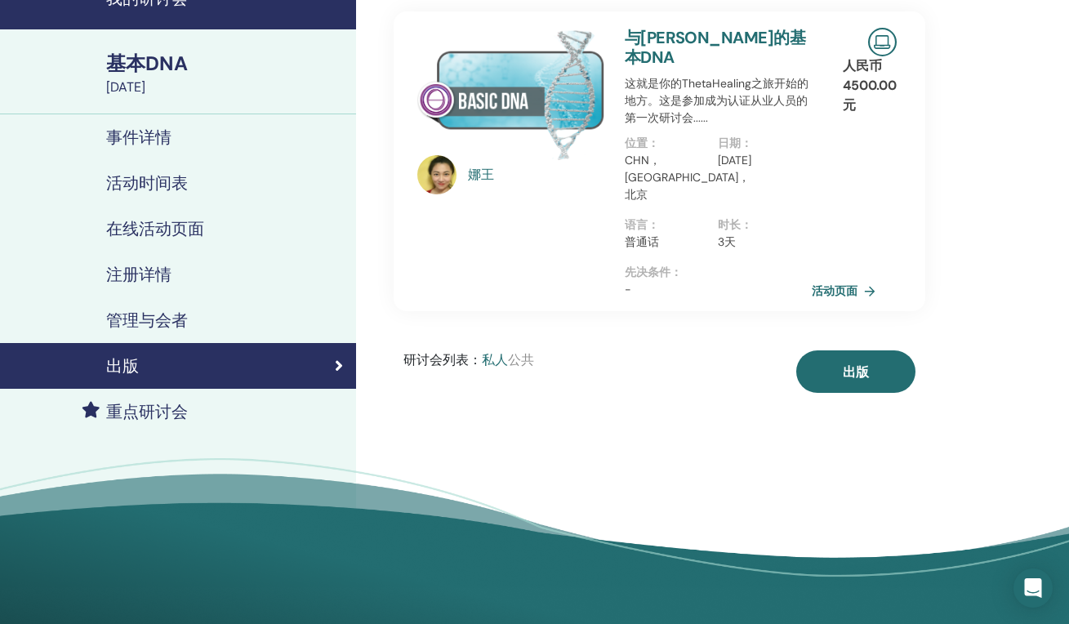
click at [147, 182] on h4 "活动时间表" at bounding box center [147, 183] width 82 height 20
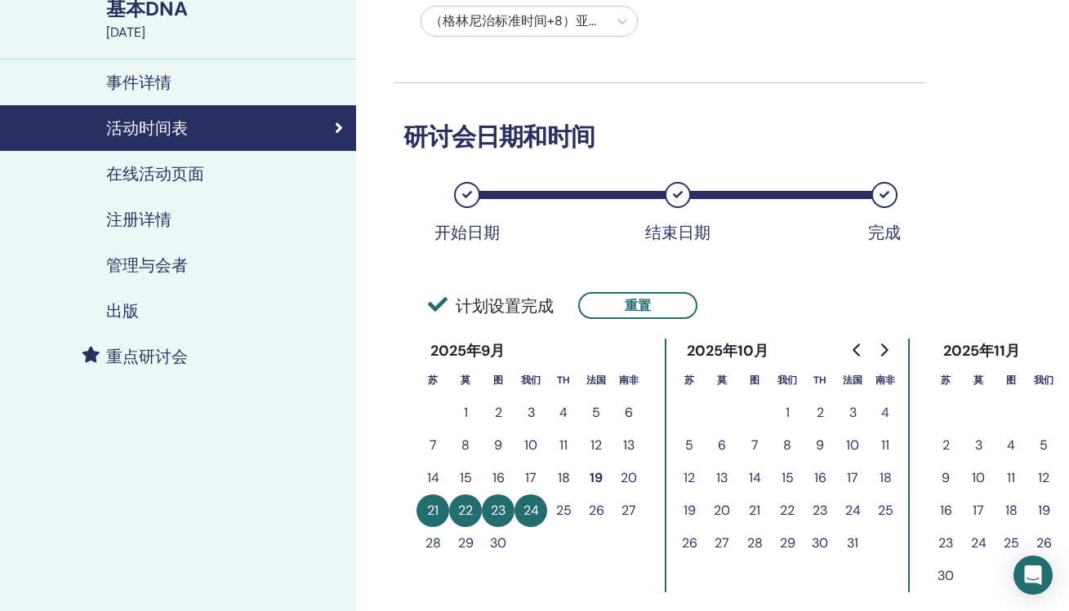
scroll to position [138, 0]
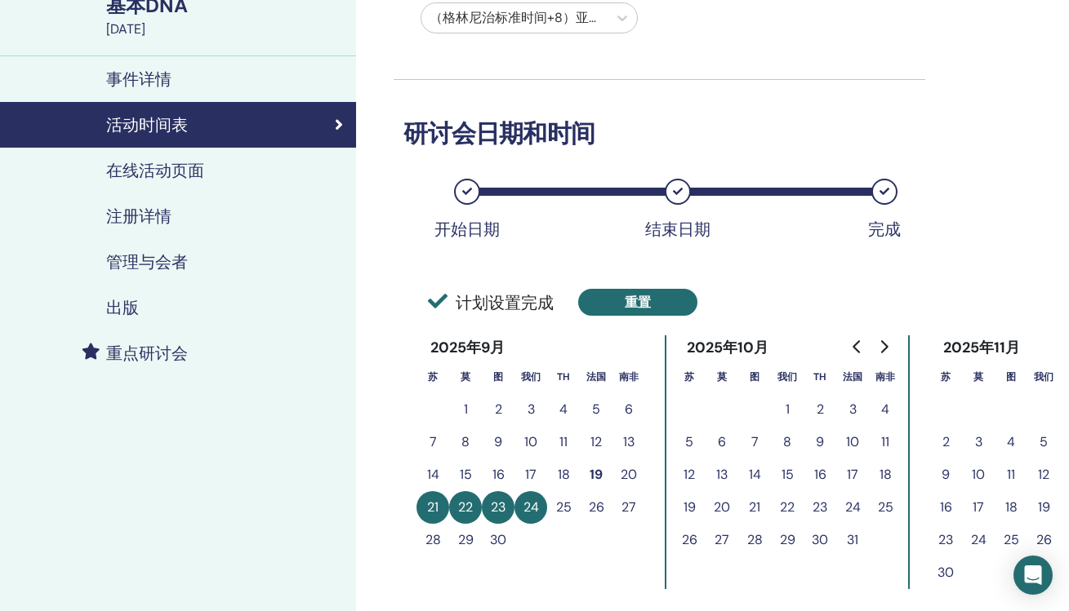
click at [650, 305] on button "重置" at bounding box center [637, 302] width 119 height 27
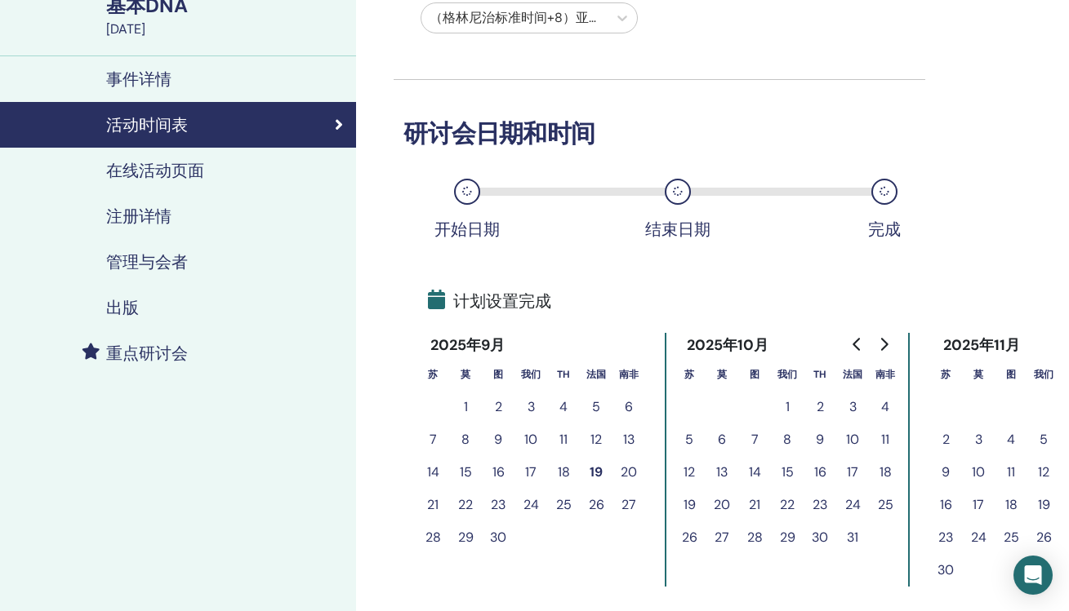
click at [432, 501] on button "21" at bounding box center [432, 505] width 33 height 33
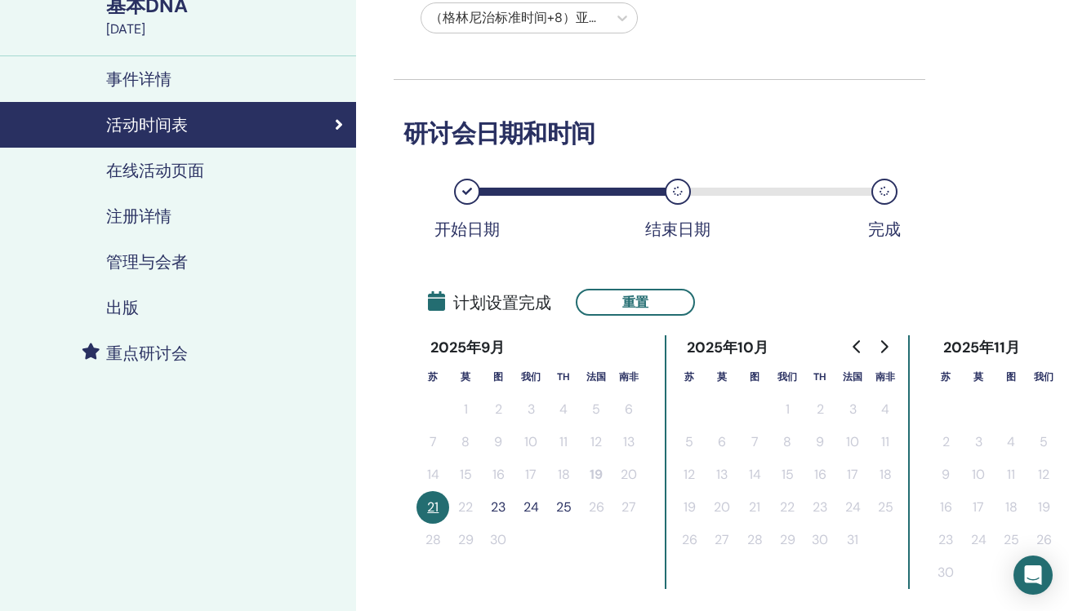
click at [527, 509] on button "24" at bounding box center [530, 507] width 33 height 33
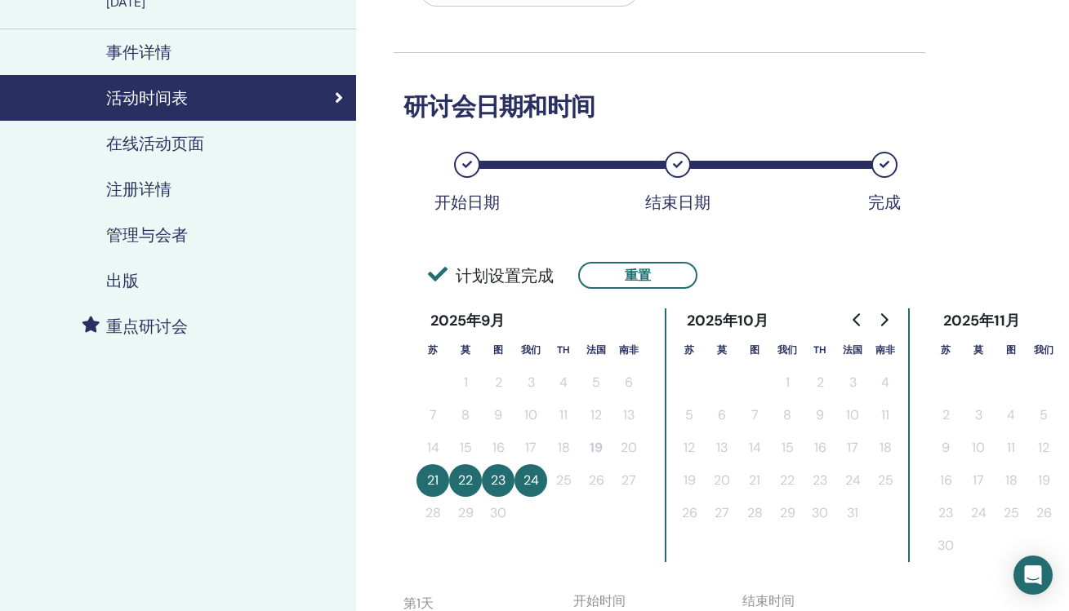
scroll to position [521, 0]
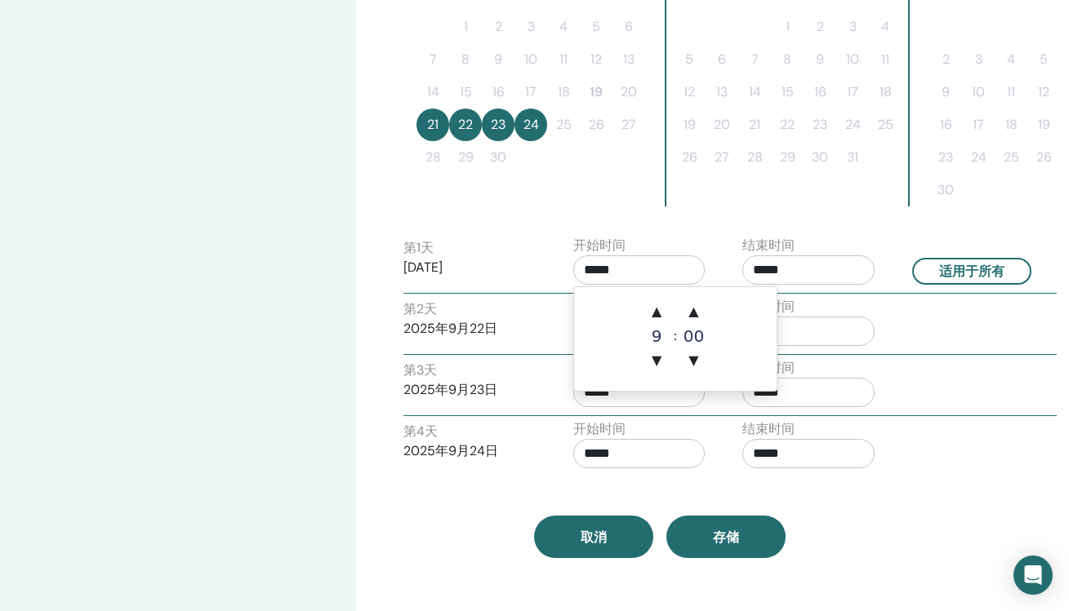
click at [636, 272] on input "*****" at bounding box center [639, 270] width 132 height 29
click at [701, 309] on span "▲" at bounding box center [698, 312] width 33 height 33
click at [694, 318] on span "▲" at bounding box center [698, 312] width 33 height 33
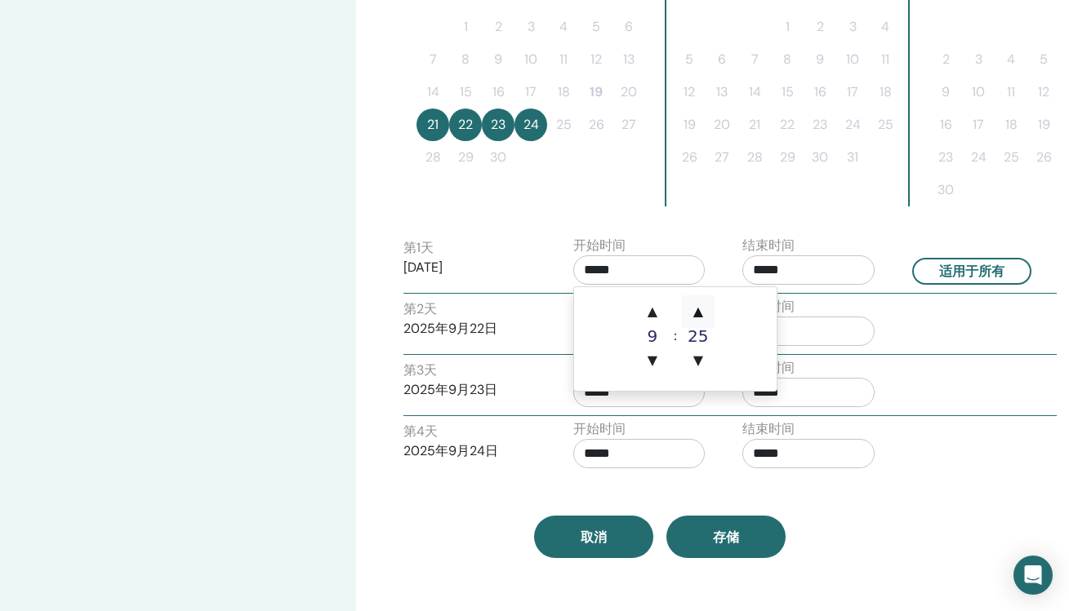
click at [694, 318] on span "▲" at bounding box center [698, 312] width 33 height 33
click at [695, 318] on span "▲" at bounding box center [698, 312] width 33 height 33
type input "*****"
click at [816, 275] on input "*****" at bounding box center [808, 270] width 132 height 29
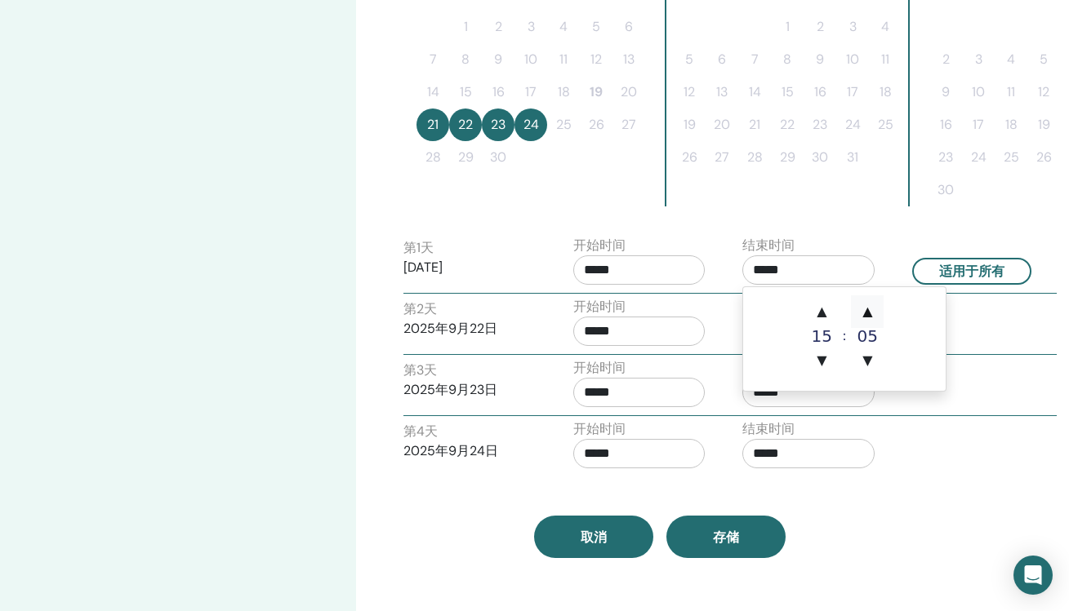
click at [860, 313] on span "▲" at bounding box center [867, 312] width 33 height 33
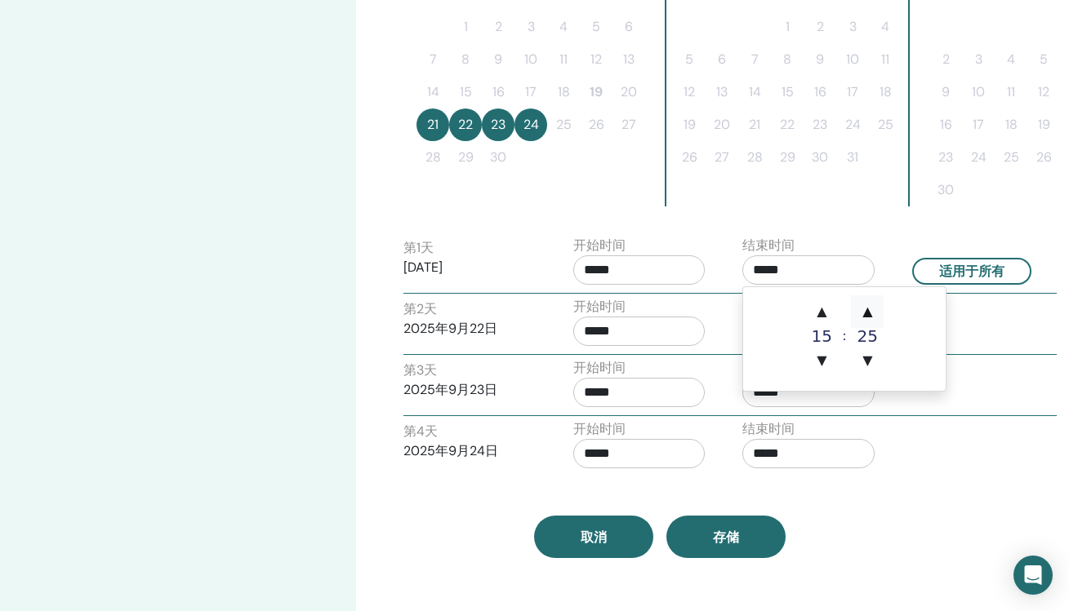
click at [860, 313] on span "▲" at bounding box center [867, 312] width 33 height 33
type input "*****"
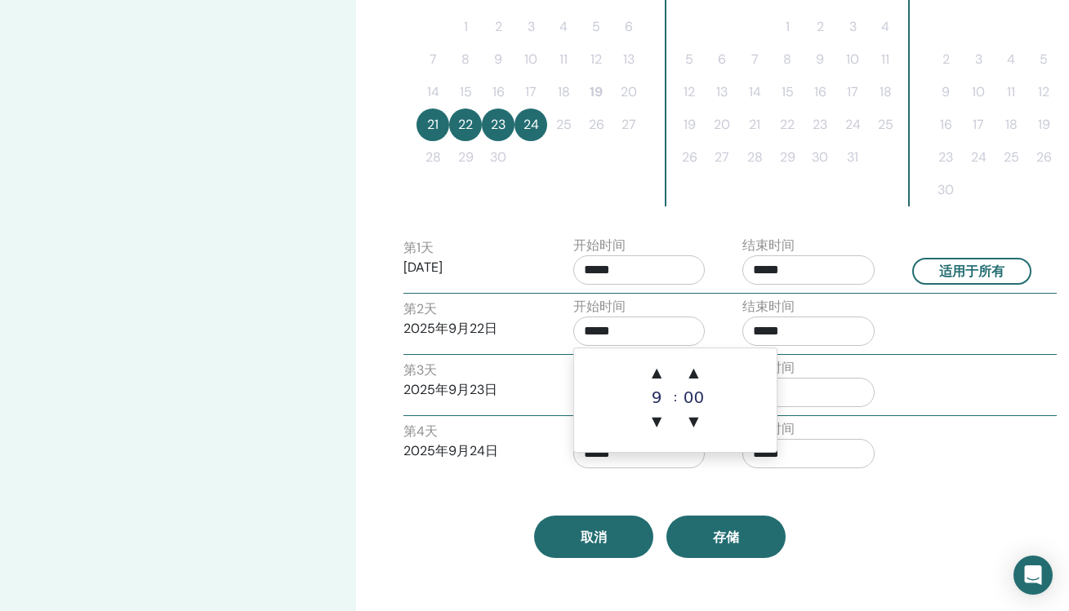
click at [660, 335] on input "*****" at bounding box center [639, 331] width 132 height 29
click at [695, 382] on span "▲" at bounding box center [698, 373] width 33 height 33
click at [696, 382] on span "▲" at bounding box center [698, 373] width 33 height 33
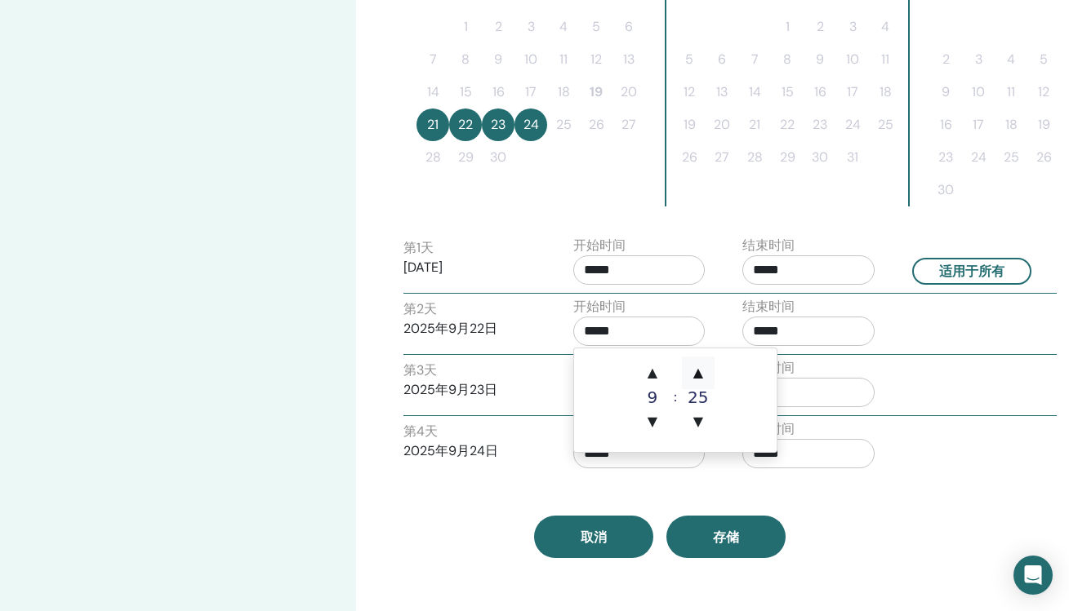
click at [696, 380] on span "▲" at bounding box center [698, 373] width 33 height 33
type input "*****"
click at [833, 337] on input "*****" at bounding box center [808, 331] width 132 height 29
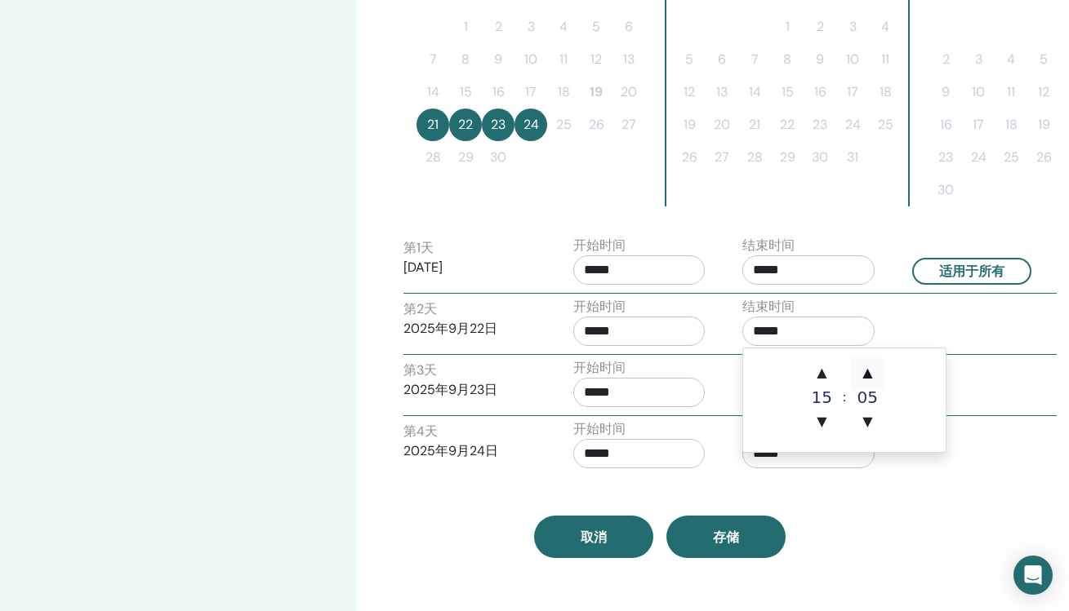
click at [867, 375] on span "▲" at bounding box center [867, 373] width 33 height 33
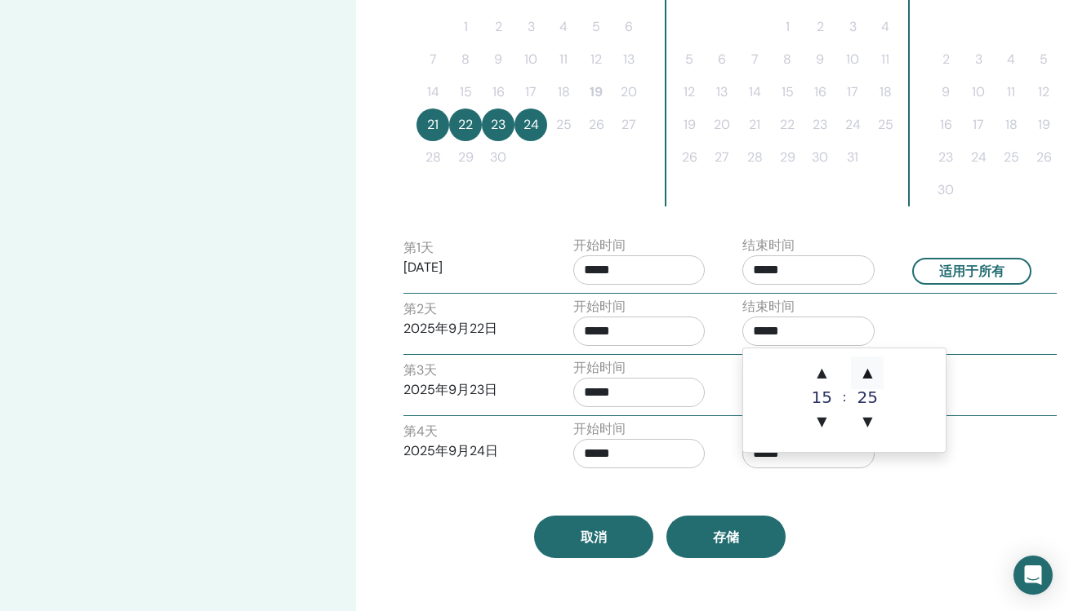
click at [867, 375] on span "▲" at bounding box center [867, 373] width 33 height 33
type input "*****"
click at [652, 398] on input "*****" at bounding box center [639, 392] width 132 height 29
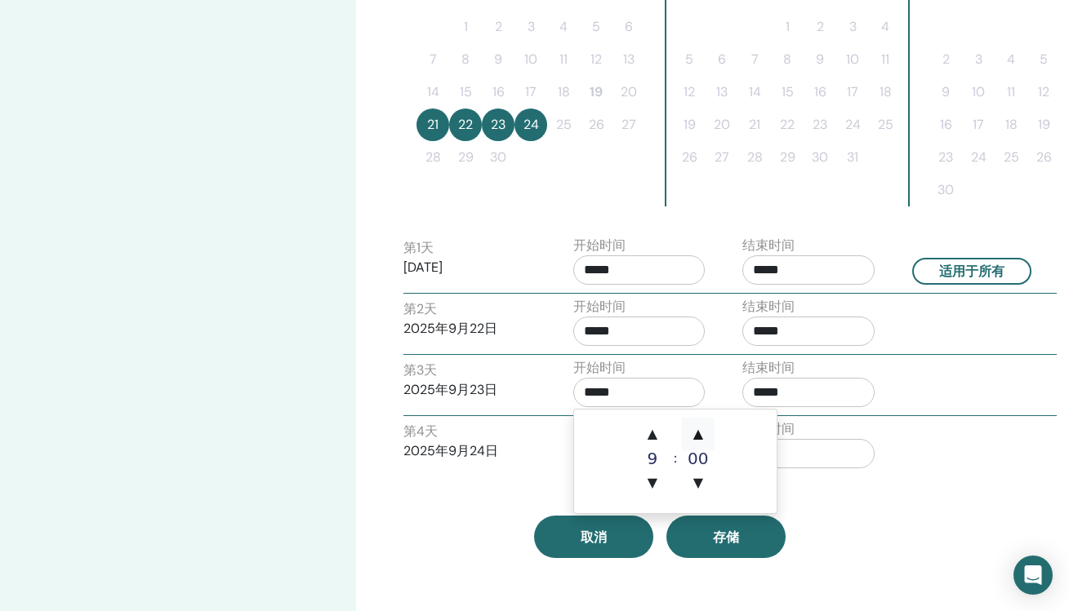
click at [693, 434] on span "▲" at bounding box center [698, 434] width 33 height 33
click at [693, 433] on span "▲" at bounding box center [698, 434] width 33 height 33
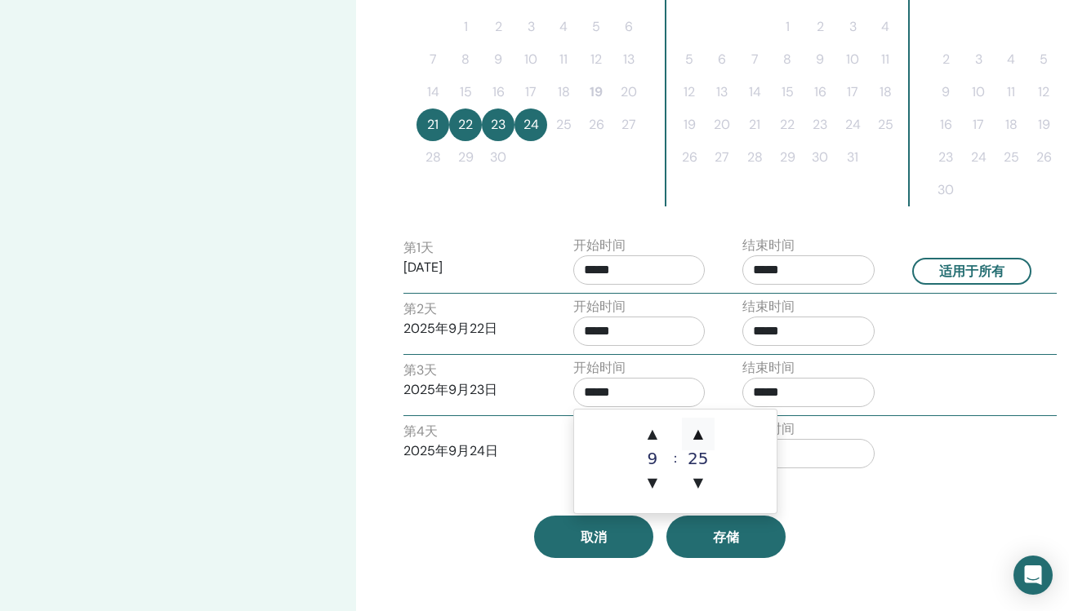
click at [693, 433] on span "▲" at bounding box center [698, 434] width 33 height 33
type input "*****"
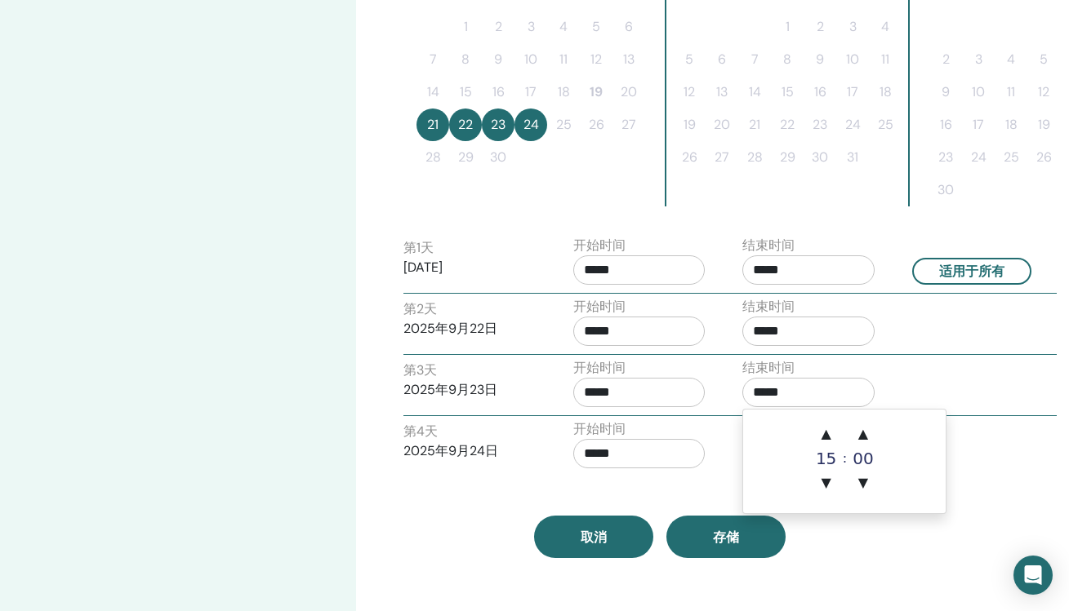
click at [816, 398] on input "*****" at bounding box center [808, 392] width 132 height 29
click at [867, 438] on span "▲" at bounding box center [867, 434] width 33 height 33
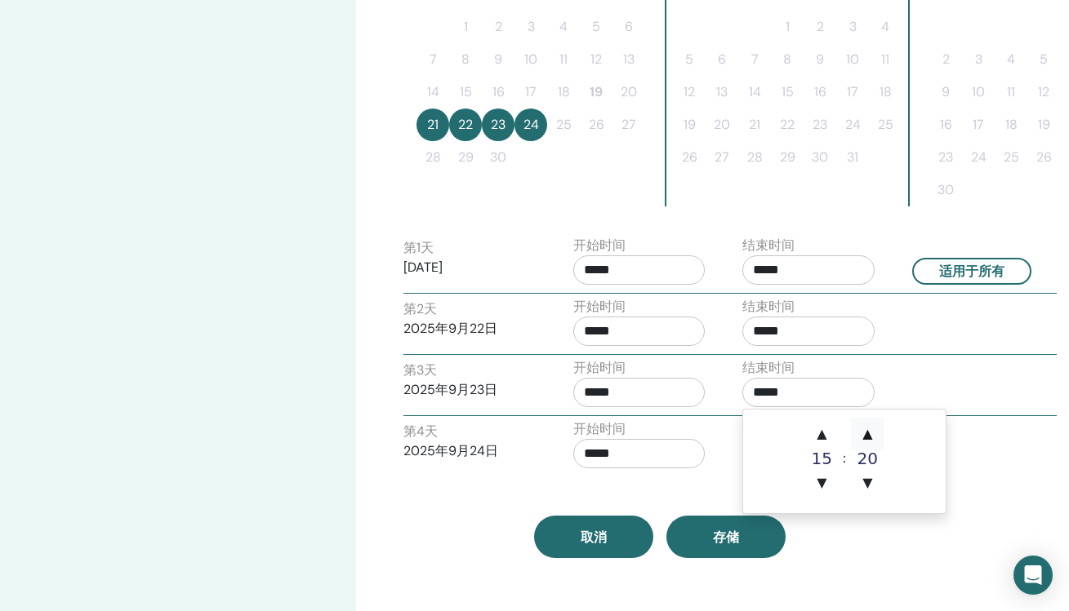
click at [867, 438] on span "▲" at bounding box center [867, 434] width 33 height 33
type input "*****"
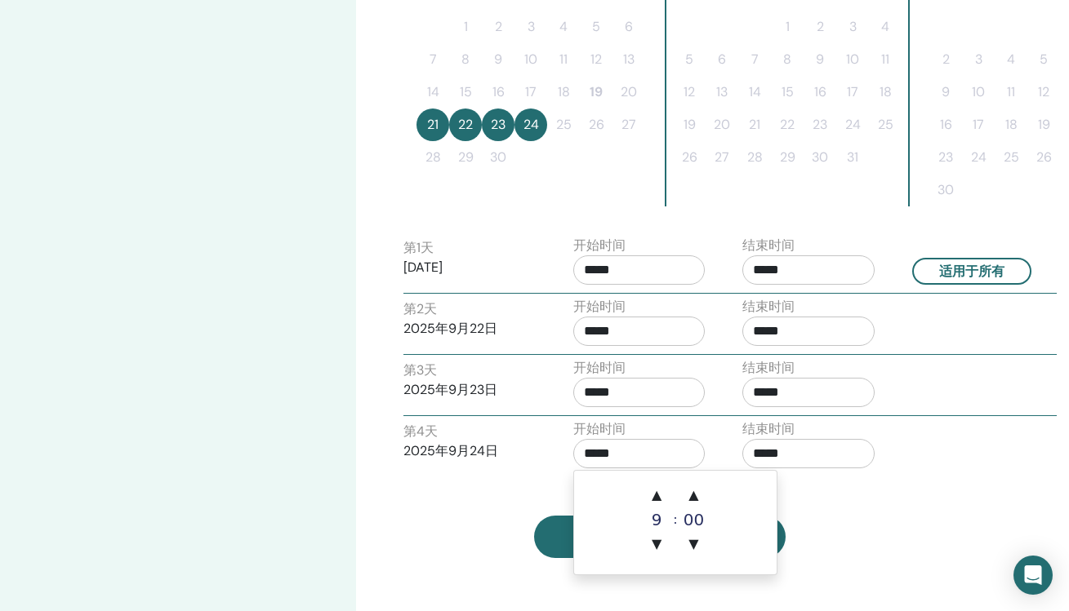
click at [678, 457] on input "*****" at bounding box center [639, 453] width 132 height 29
click at [699, 489] on span "▲" at bounding box center [698, 495] width 33 height 33
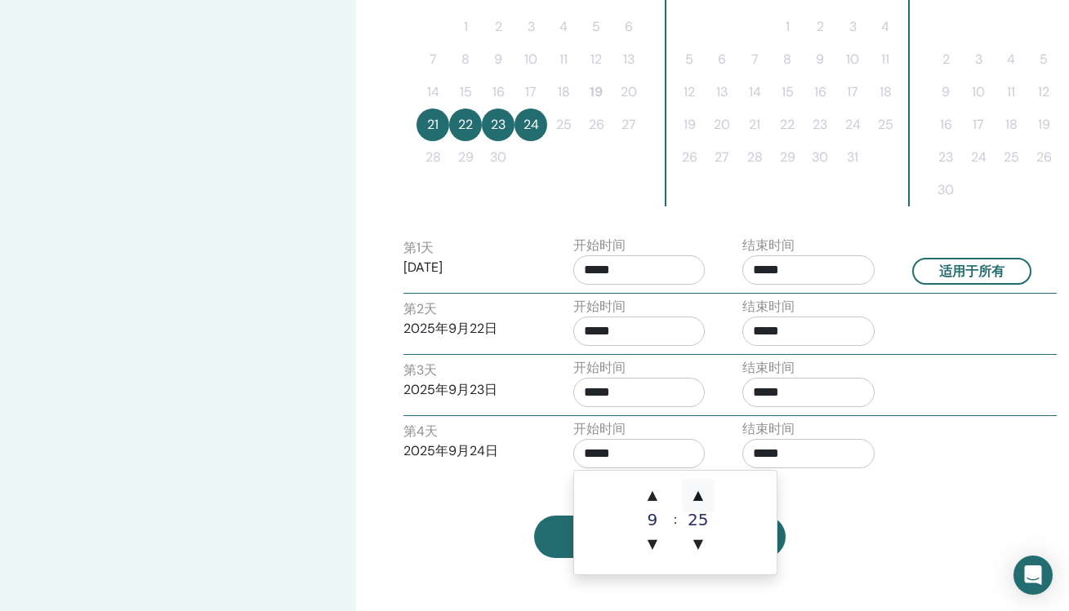
click at [699, 489] on span "▲" at bounding box center [698, 495] width 33 height 33
type input "*****"
click at [805, 456] on input "*****" at bounding box center [808, 453] width 132 height 29
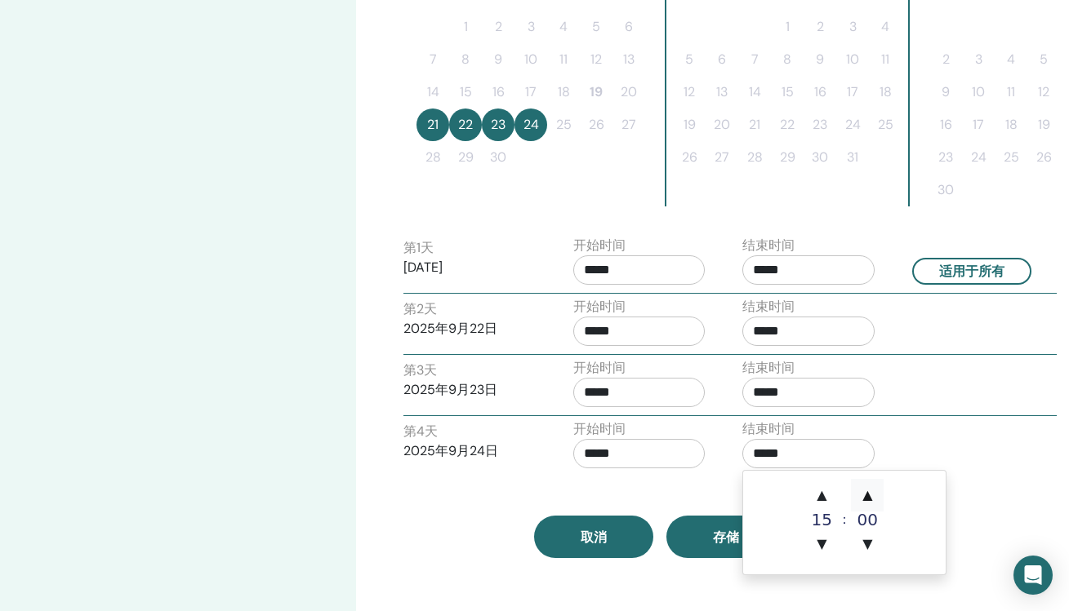
click at [870, 496] on span "▲" at bounding box center [867, 495] width 33 height 33
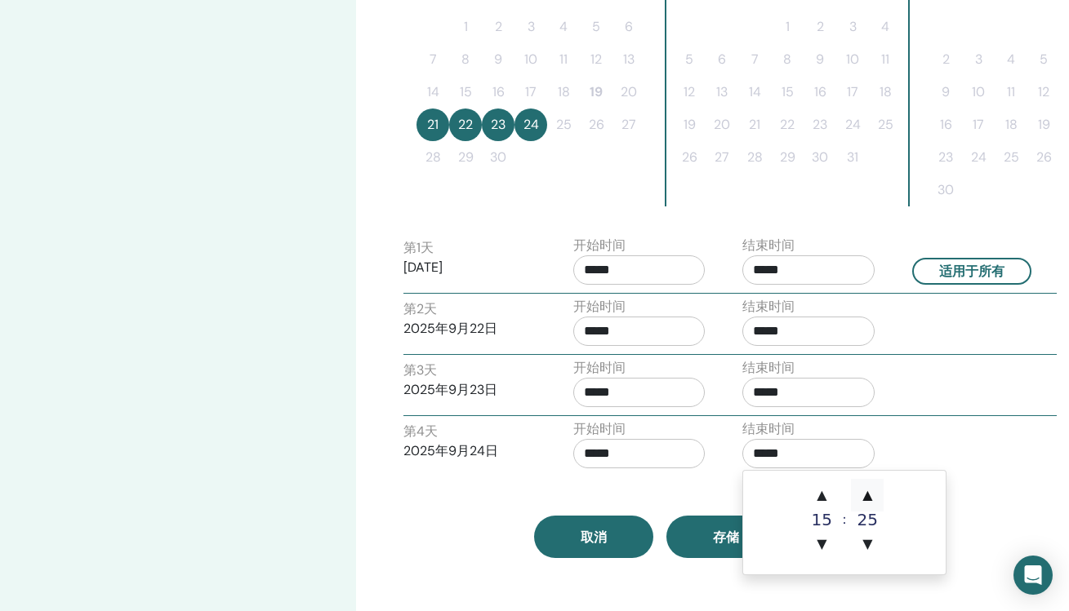
click at [870, 496] on span "▲" at bounding box center [867, 495] width 33 height 33
type input "*****"
click at [715, 541] on span "存储" at bounding box center [726, 537] width 26 height 17
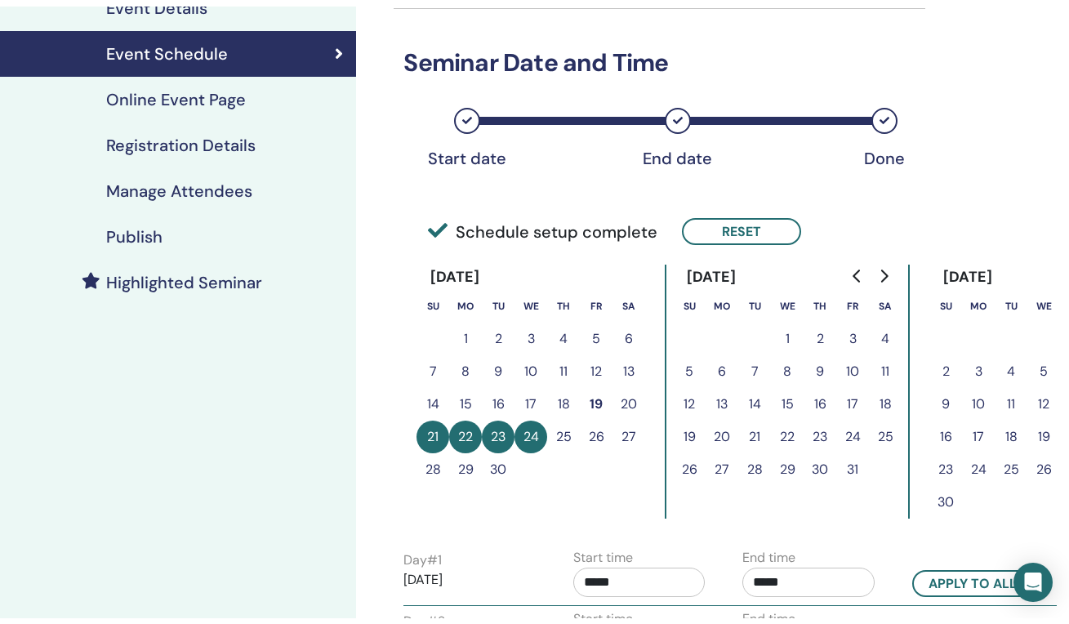
scroll to position [21, 0]
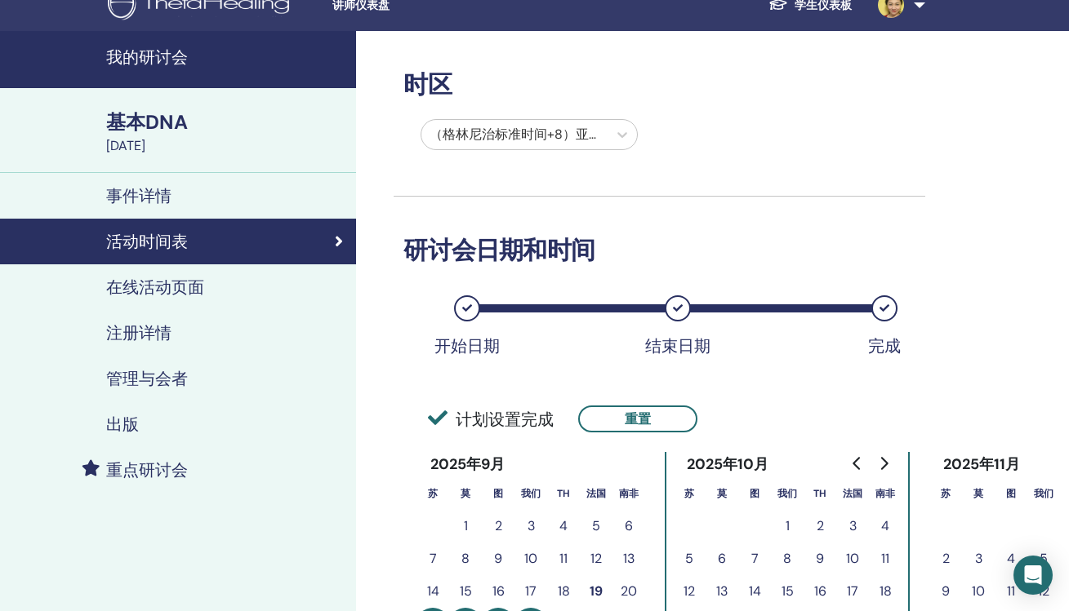
click at [128, 425] on h4 "出版" at bounding box center [122, 425] width 33 height 20
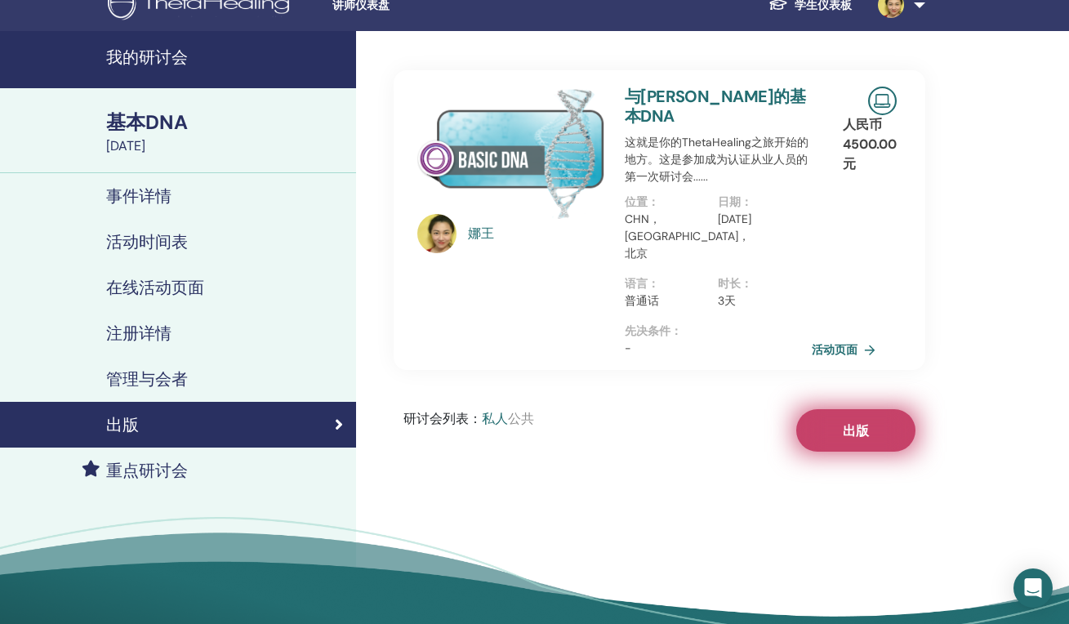
click at [860, 409] on button "出版" at bounding box center [855, 430] width 119 height 42
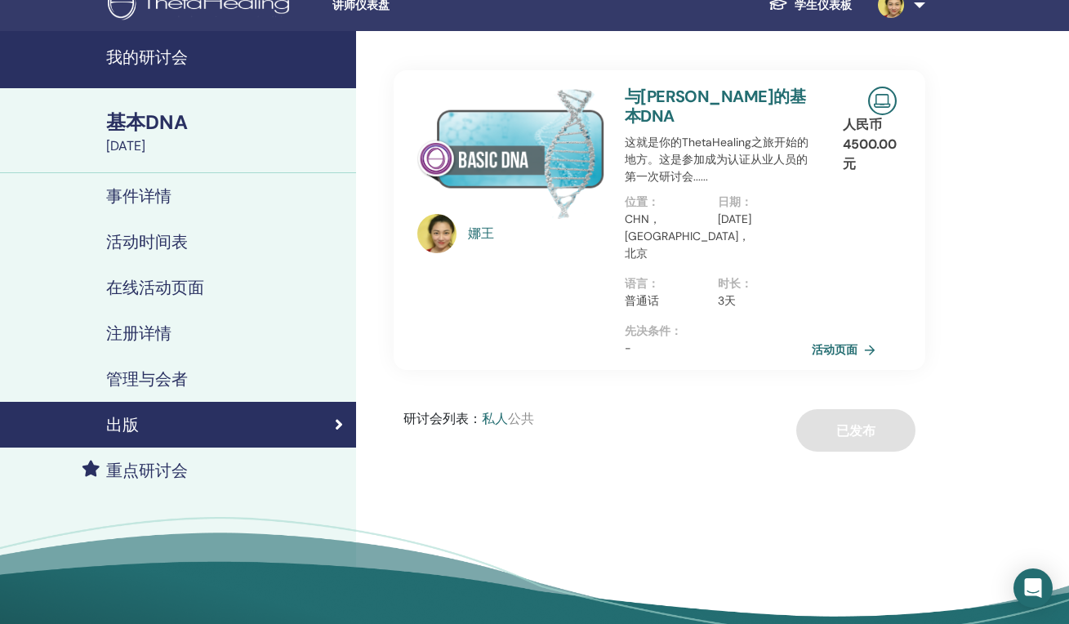
click at [167, 52] on h4 "我的研讨会" at bounding box center [226, 57] width 240 height 20
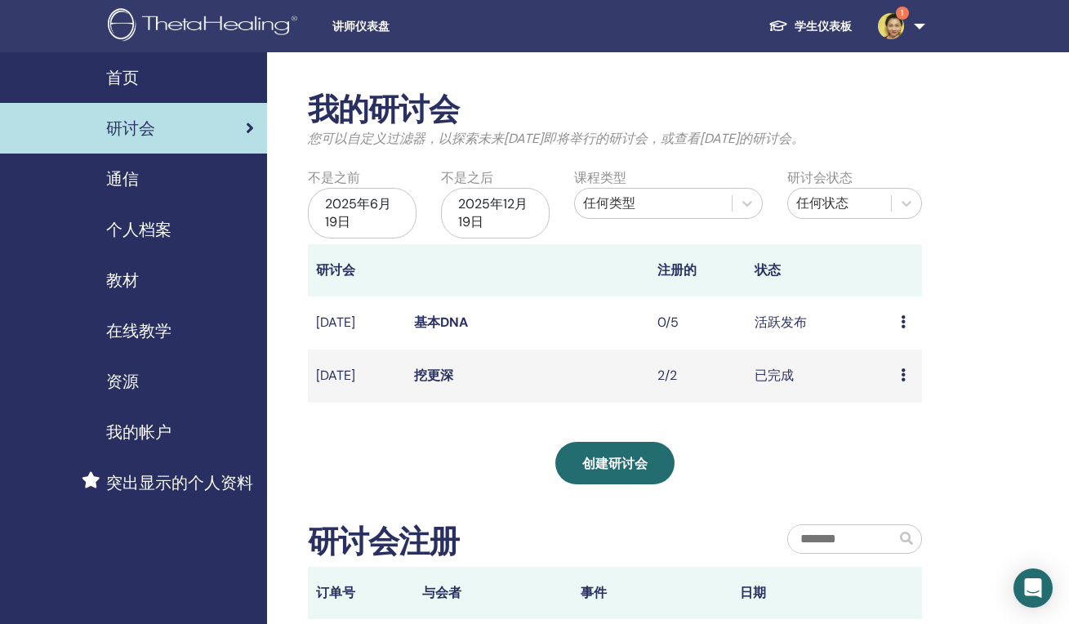
click at [904, 317] on icon at bounding box center [902, 321] width 5 height 13
click at [984, 342] on div "我的研讨会 您可以自定义过滤器，以探索未来3个月之后即将举行的研讨会，或查看3个月前的研讨会。 不是之前 2025年6月19日 不是之后 2025年12月19…" at bounding box center [668, 449] width 802 height 795
click at [434, 318] on link "基本DNA" at bounding box center [441, 321] width 54 height 17
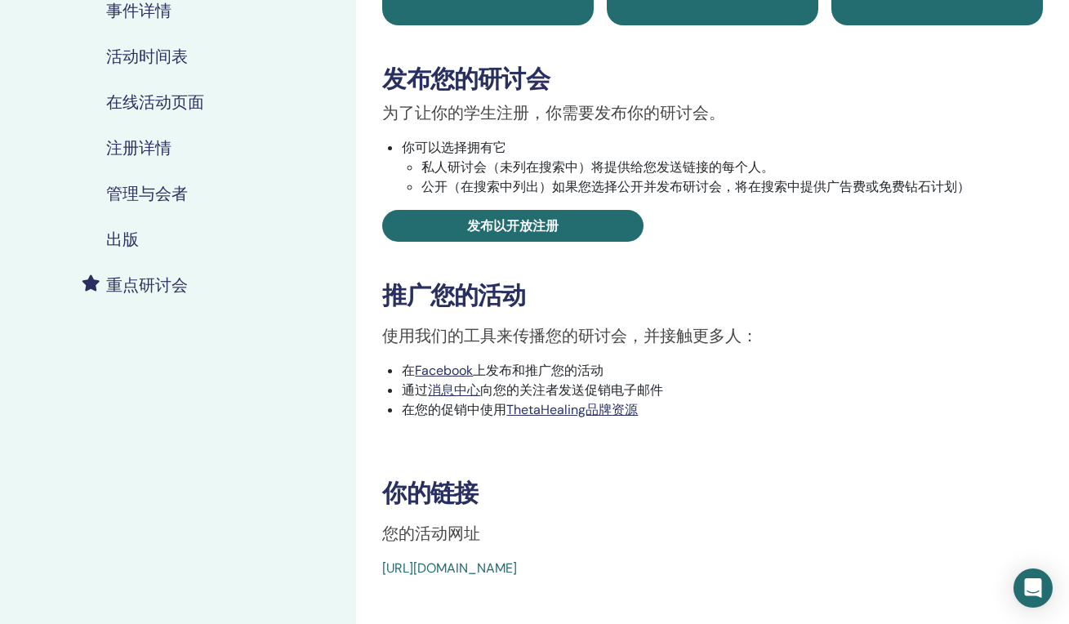
scroll to position [134, 0]
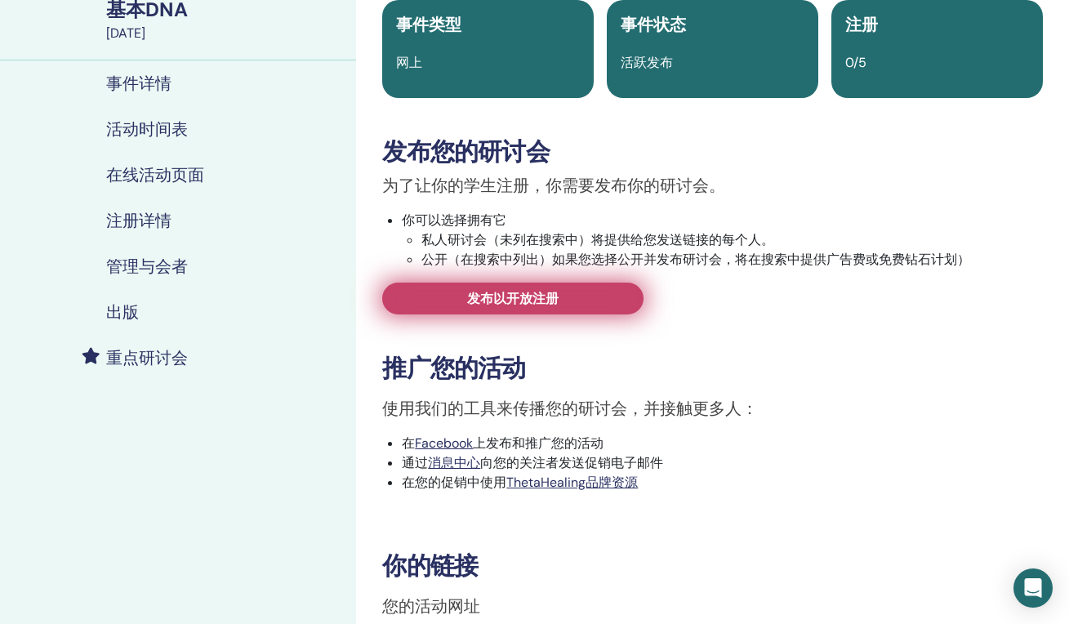
click at [522, 295] on span "发布以开放注册" at bounding box center [512, 298] width 91 height 17
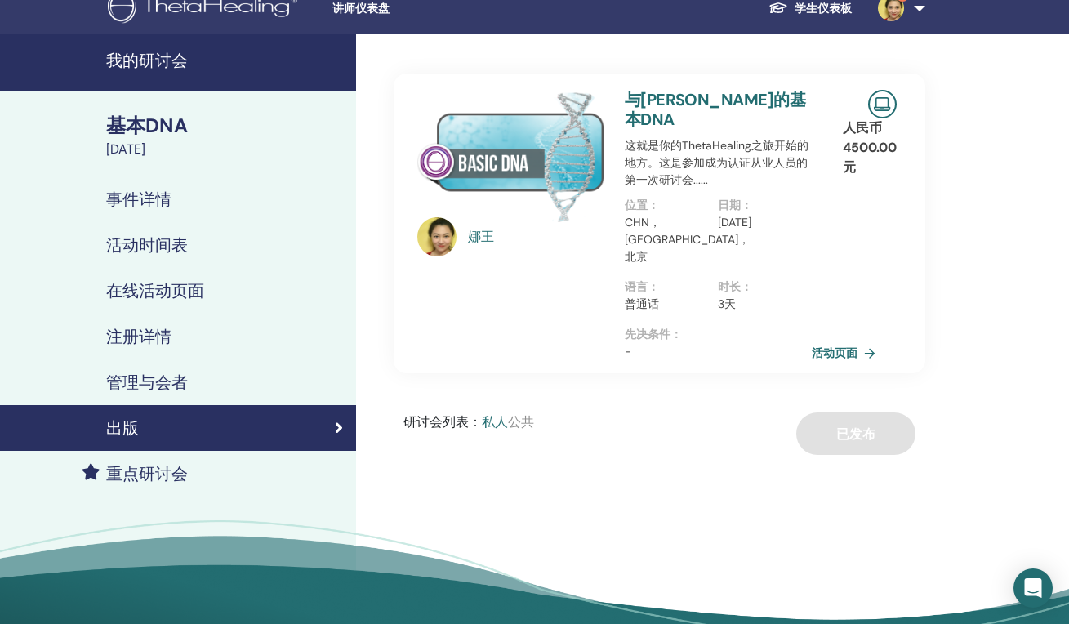
scroll to position [37, 0]
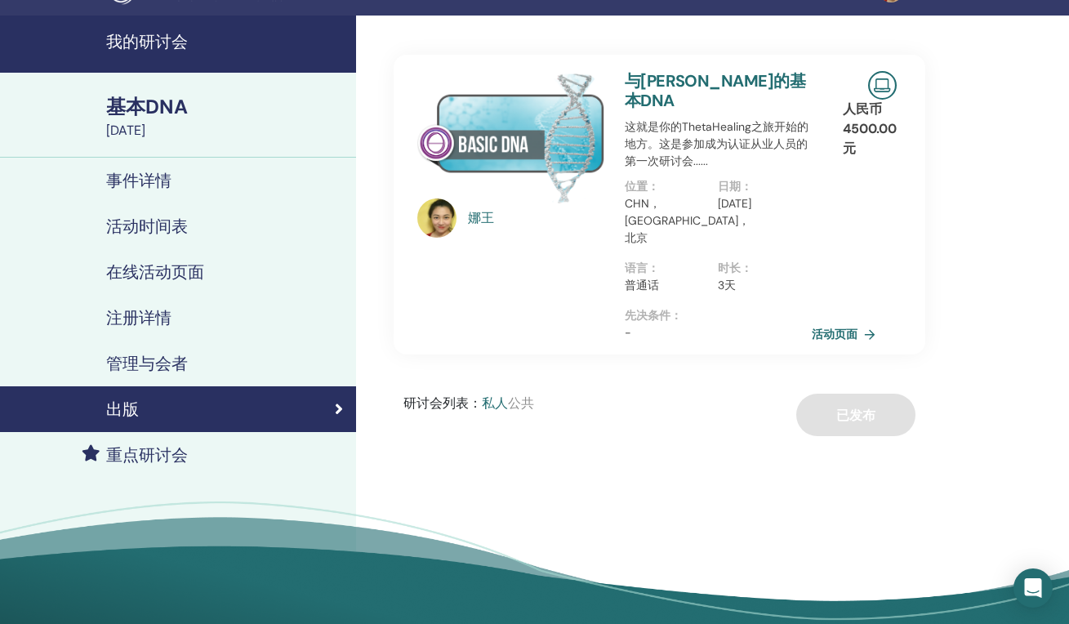
click at [521, 394] on span "公共" at bounding box center [521, 402] width 26 height 17
click at [496, 394] on span "私人" at bounding box center [495, 402] width 26 height 17
click at [514, 394] on span "公共" at bounding box center [521, 402] width 26 height 17
click at [497, 394] on span "私人" at bounding box center [495, 402] width 26 height 17
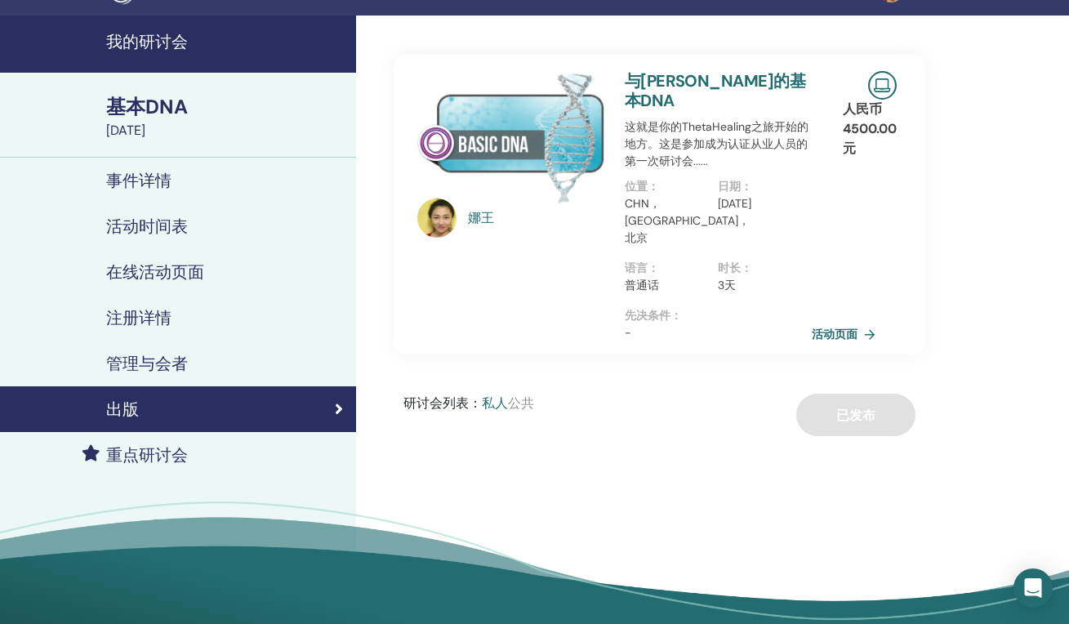
click at [323, 396] on link "出版" at bounding box center [178, 409] width 356 height 46
click at [181, 43] on h4 "我的研讨会" at bounding box center [226, 42] width 240 height 20
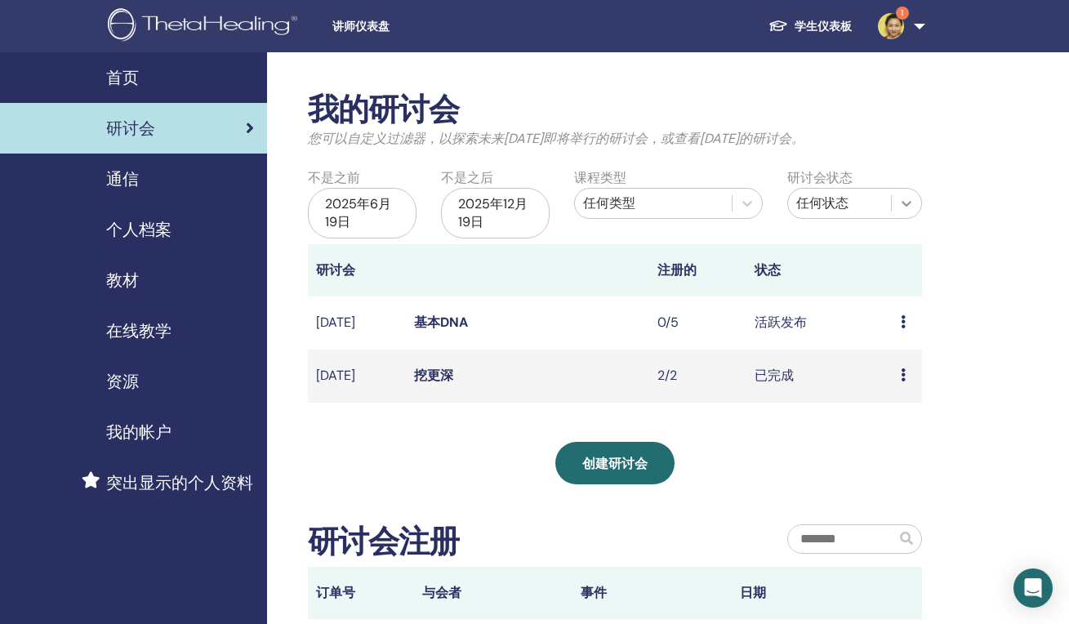
click at [906, 206] on icon at bounding box center [906, 203] width 16 height 16
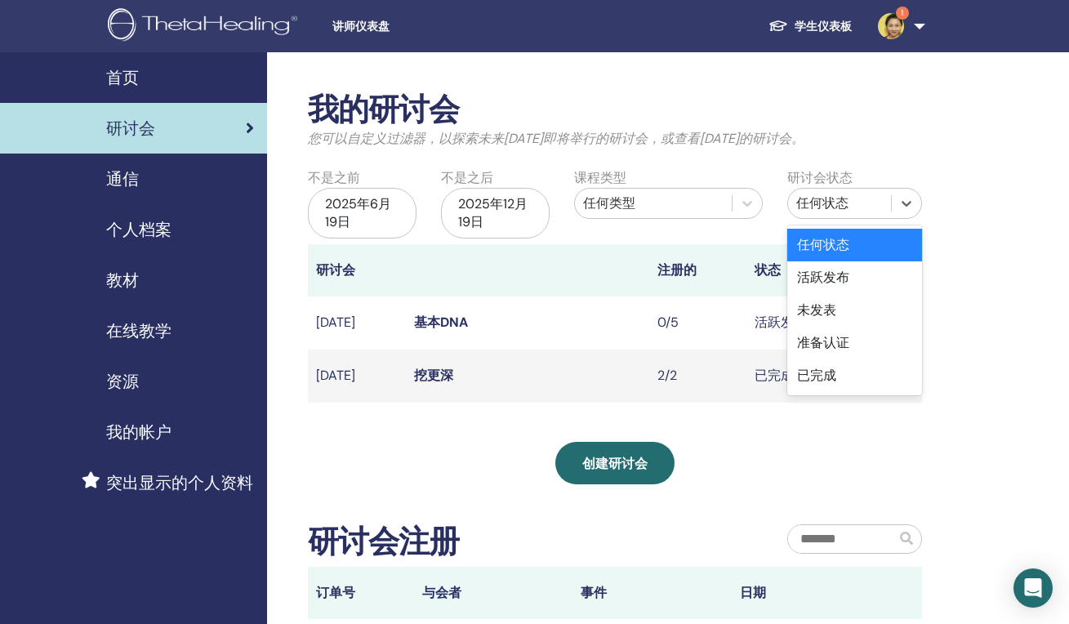
click at [1015, 177] on div "我的研讨会 您可以自定义过滤器，以探索未来3个月之后即将举行的研讨会，或查看3个月前的研讨会。 不是之前 2025年6月19日 不是之后 2025年12月19…" at bounding box center [668, 449] width 802 height 795
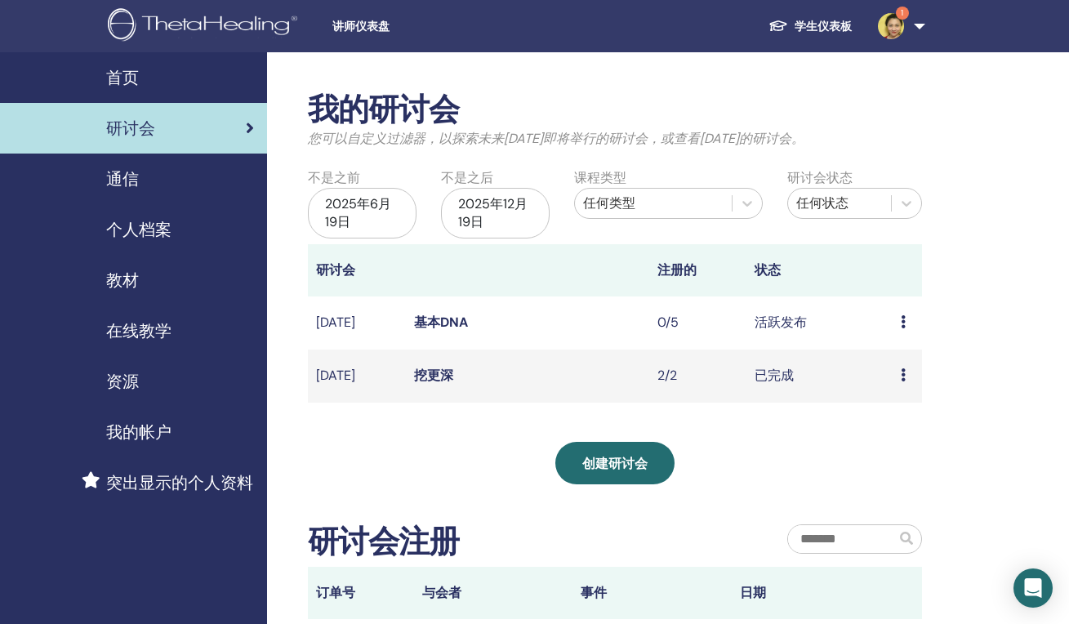
click at [436, 320] on link "基本DNA" at bounding box center [441, 321] width 54 height 17
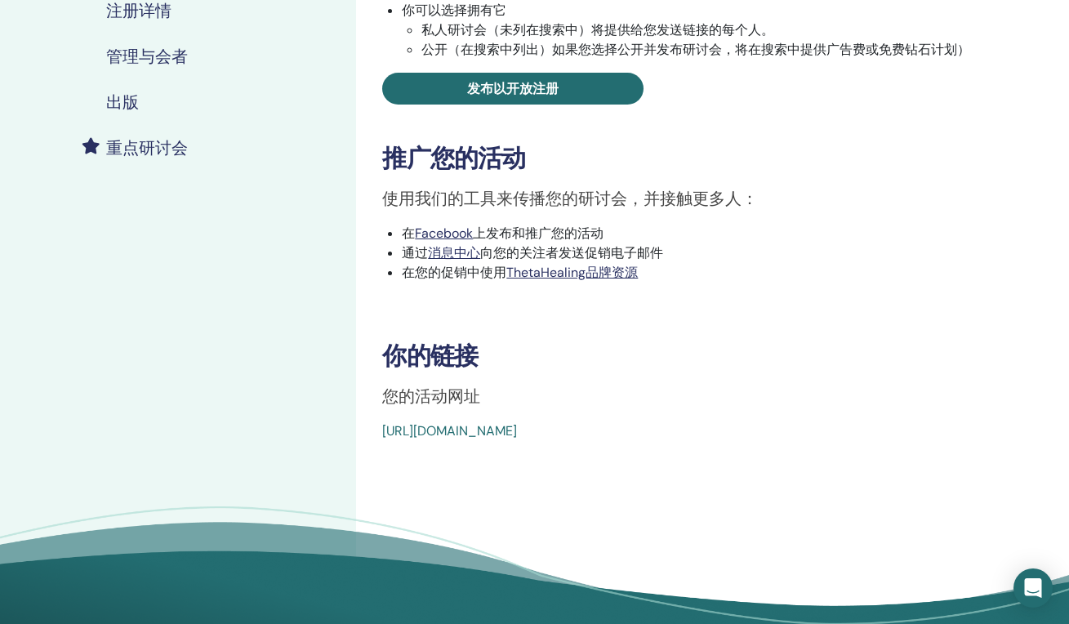
scroll to position [347, 0]
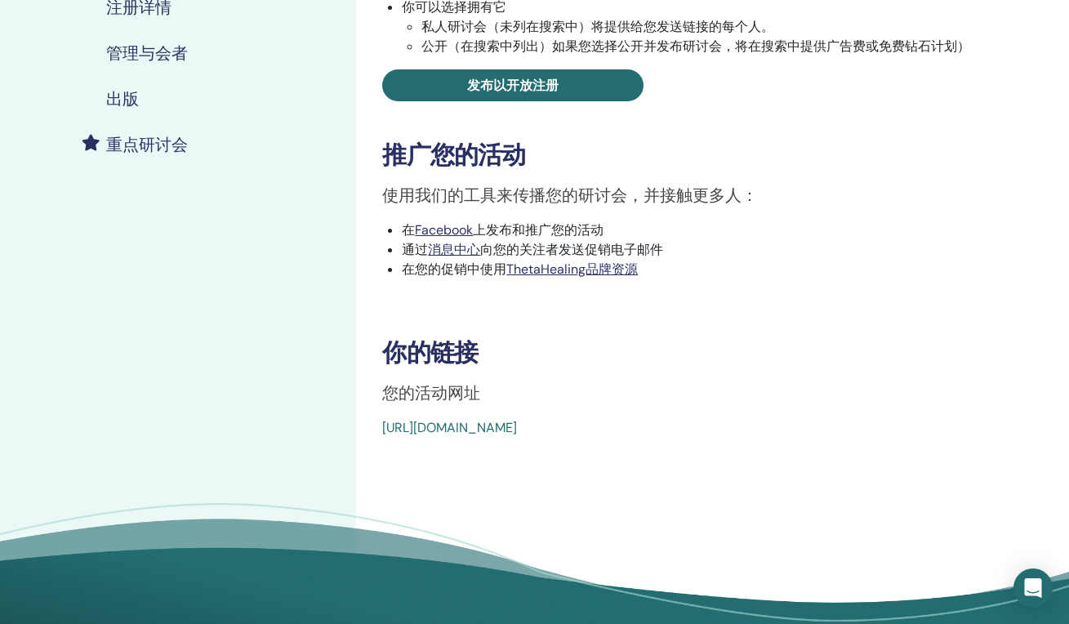
click at [454, 428] on link "Https://www.thetahealing.com/seminar-377817-details.html" at bounding box center [449, 427] width 135 height 17
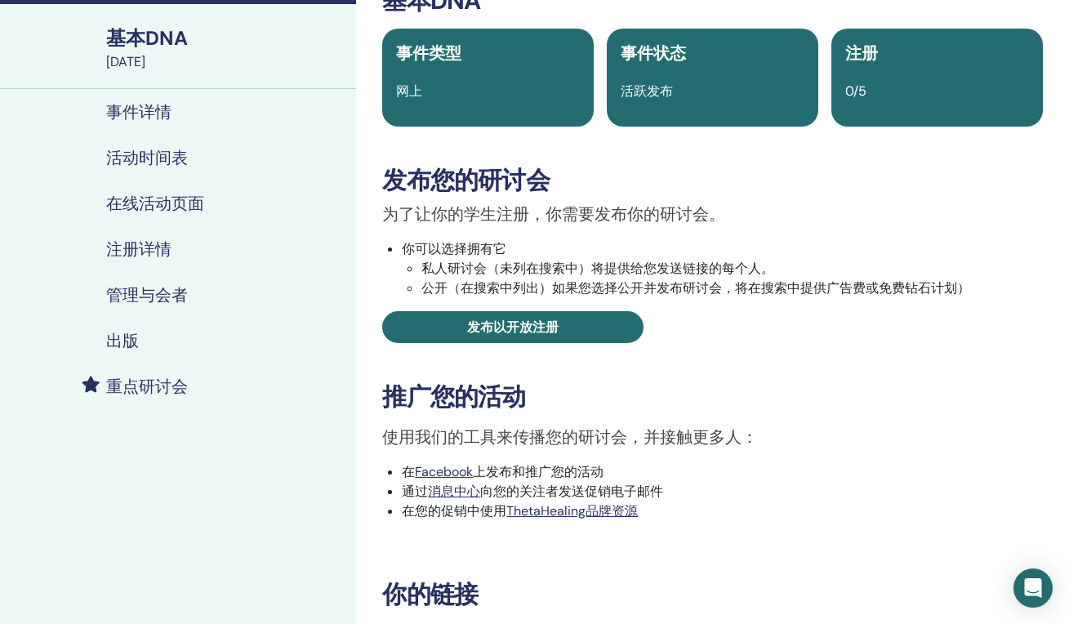
scroll to position [425, 0]
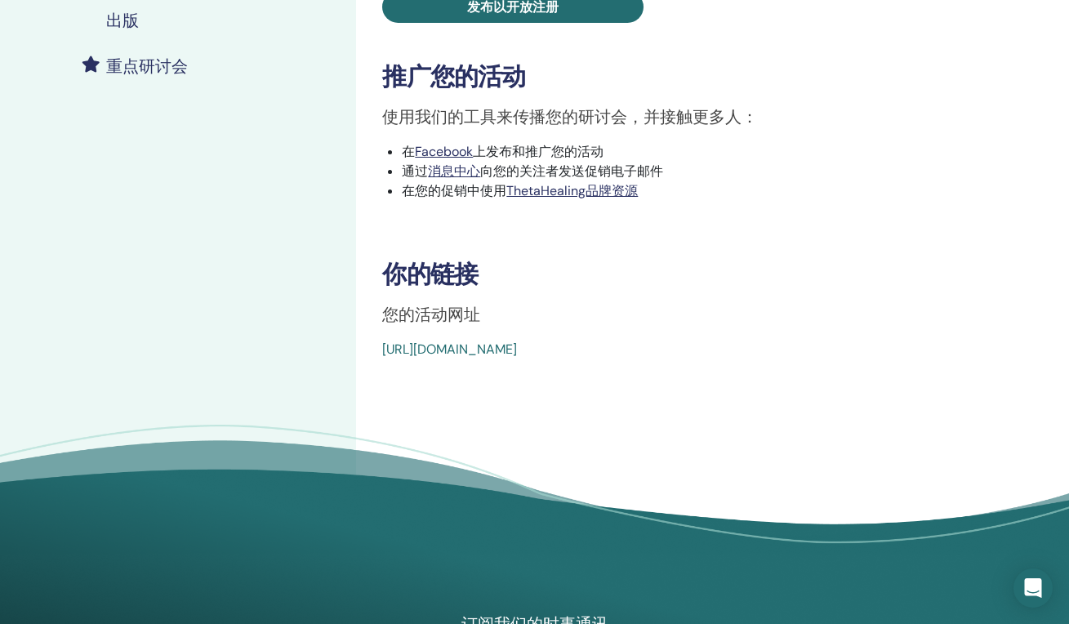
drag, startPoint x: 378, startPoint y: 348, endPoint x: 762, endPoint y: 349, distance: 384.5
click at [762, 349] on div "基本DNA 事件类型 网上 事件状态 活跃发布 注册 0/5 发布您的研讨会 为了让你的学生注册，你需要发布你的研讨会。 你可以选择拥有它 私人研讨会（未列在…" at bounding box center [712, 12] width 693 height 693
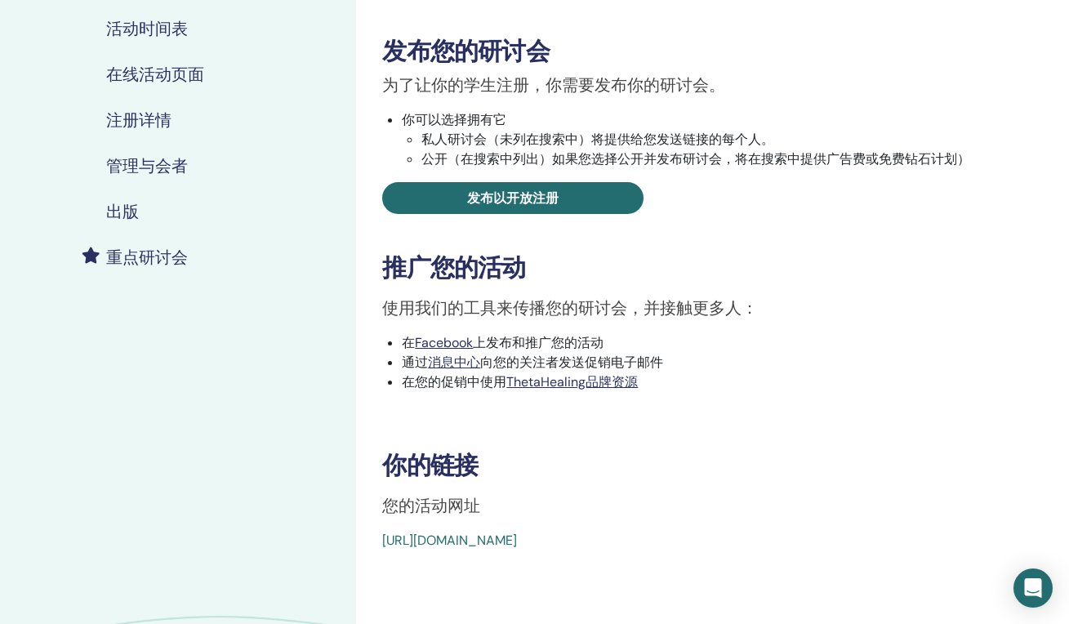
scroll to position [0, 0]
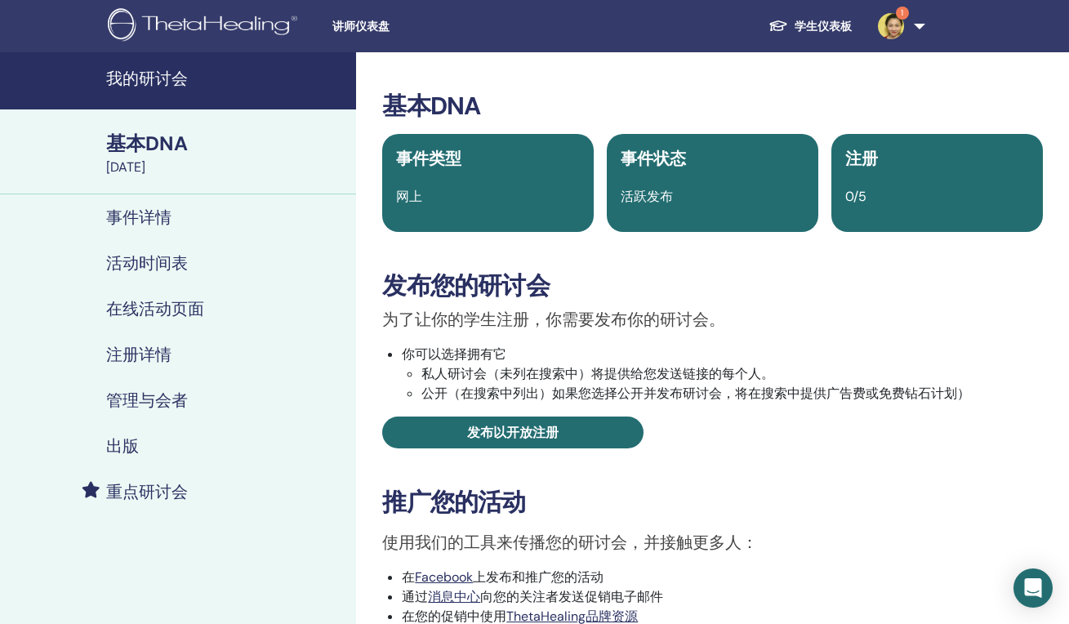
click at [177, 84] on h4 "我的研讨会" at bounding box center [226, 79] width 240 height 20
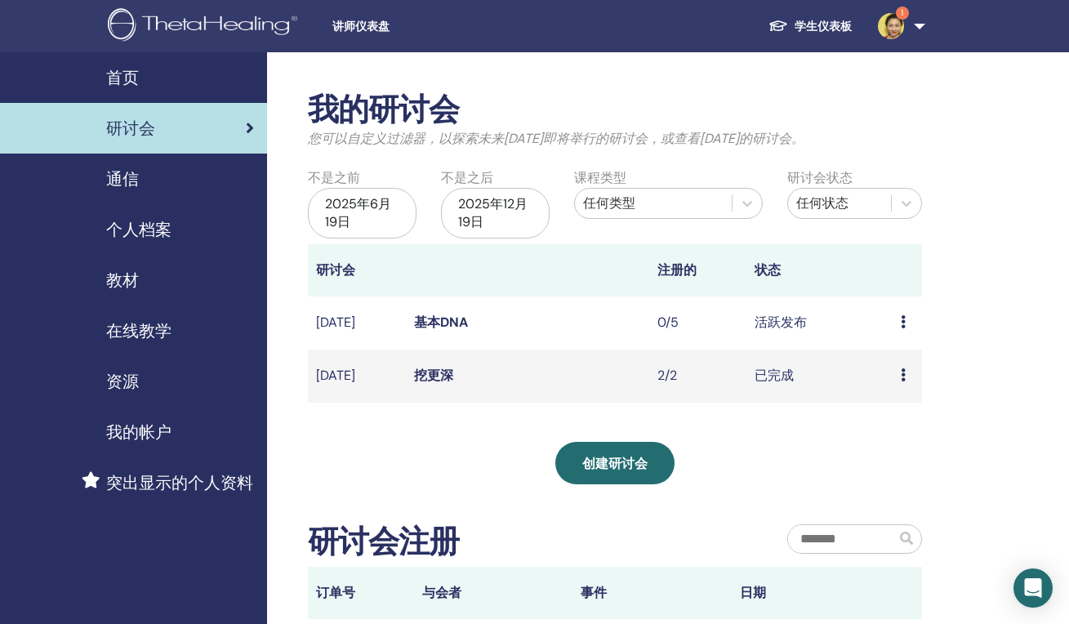
click at [901, 321] on icon at bounding box center [902, 321] width 5 height 13
click at [899, 332] on link "预览" at bounding box center [889, 333] width 26 height 17
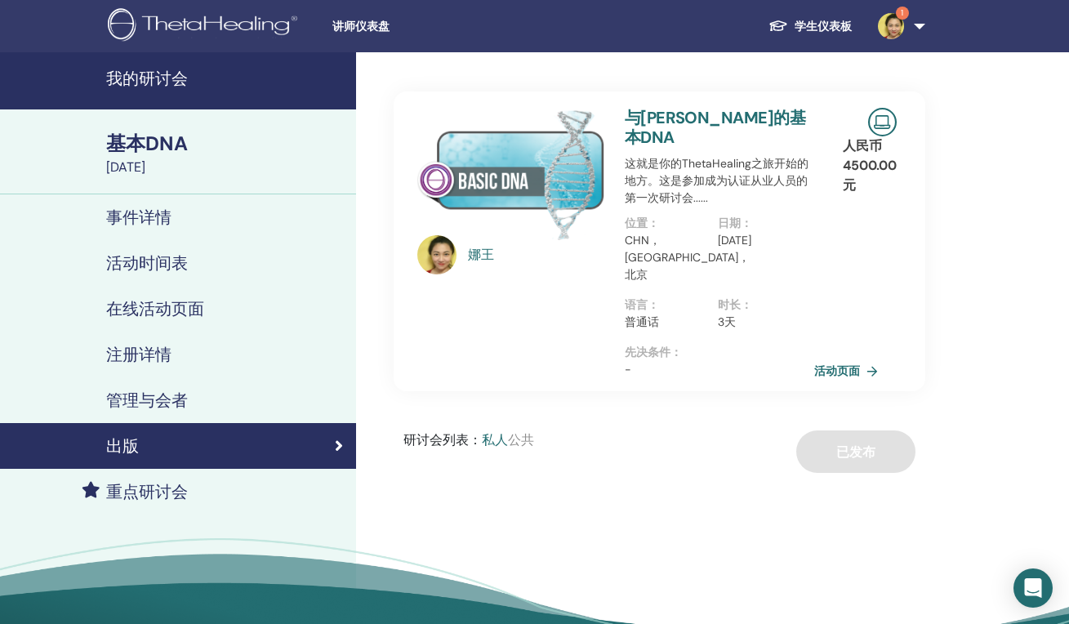
click at [866, 358] on link "活动页面" at bounding box center [849, 370] width 70 height 24
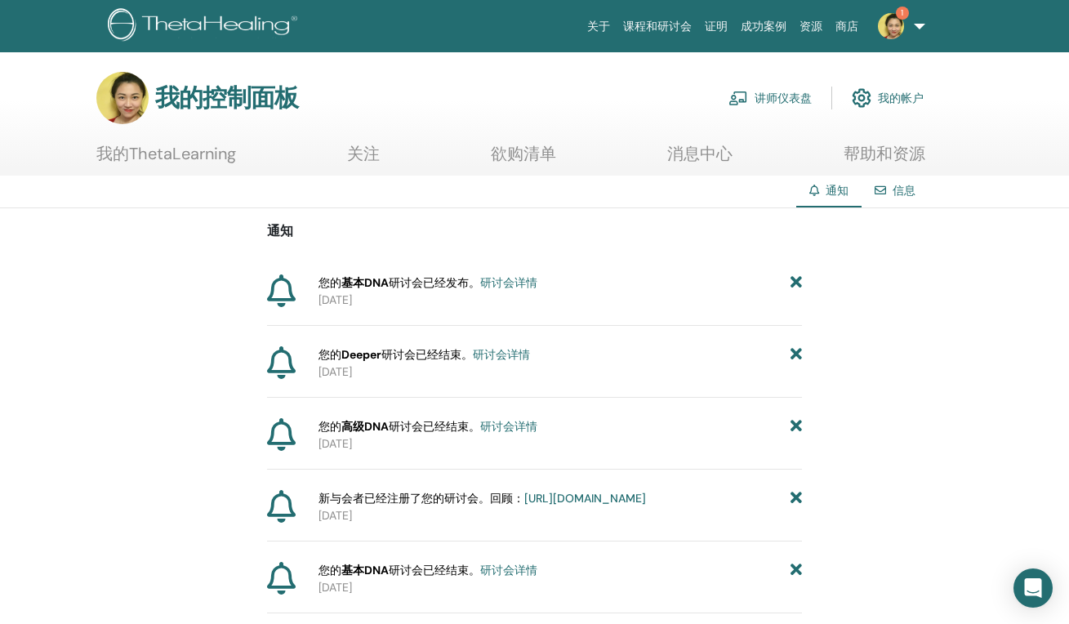
click at [794, 99] on link "讲师仪表盘" at bounding box center [769, 98] width 83 height 36
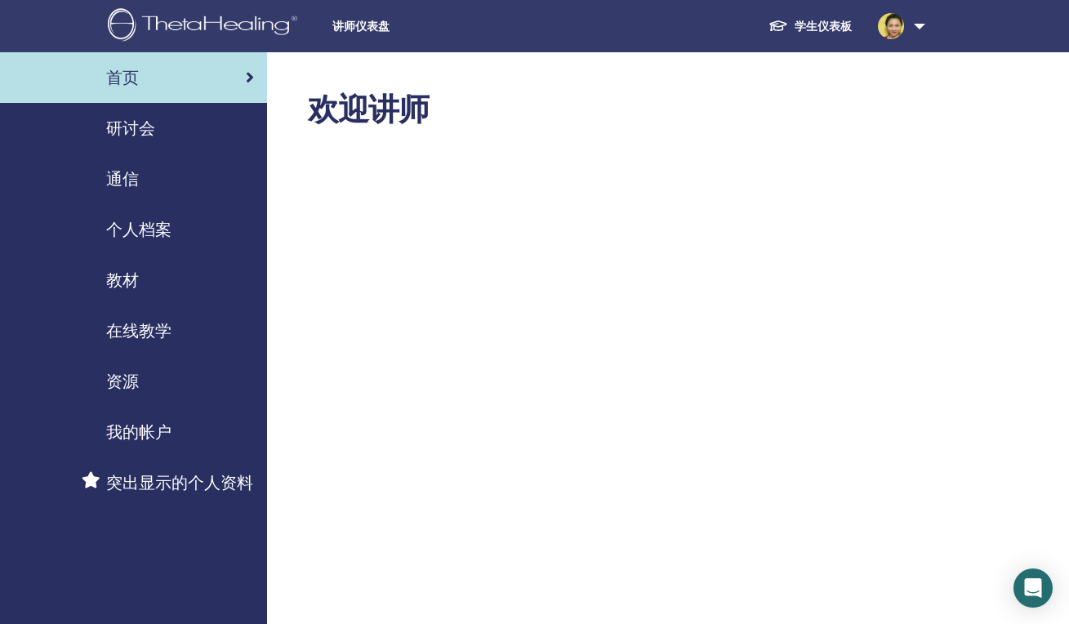
click at [132, 133] on span "研讨会" at bounding box center [130, 128] width 49 height 24
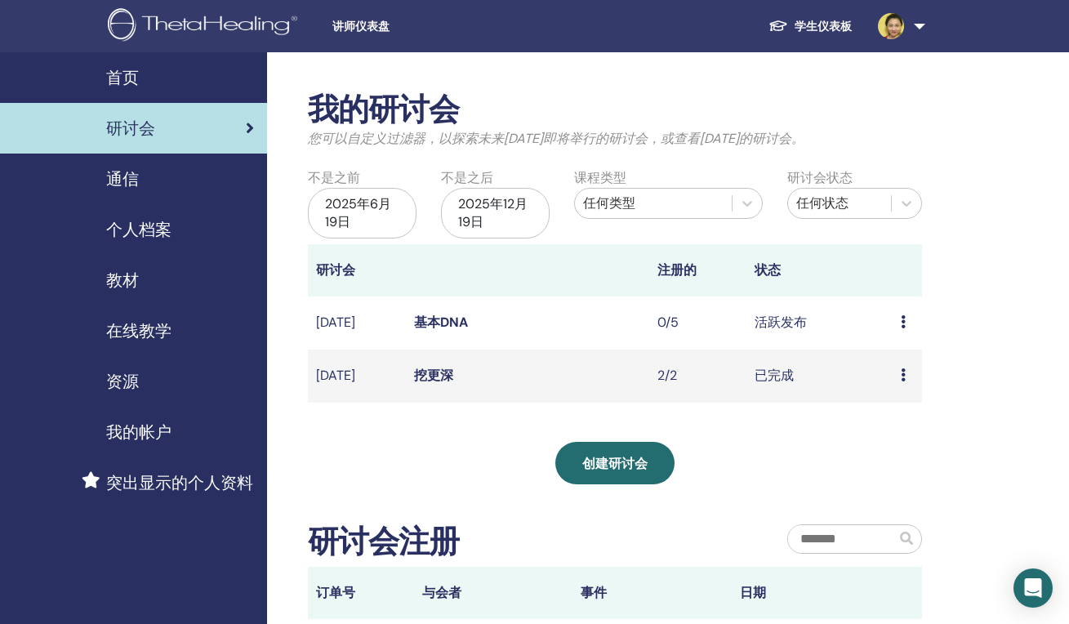
click at [905, 376] on icon at bounding box center [902, 374] width 5 height 13
click at [992, 352] on div "我的研讨会 您可以自定义过滤器，以探索未来[DATE]即将举行的研讨会，或查看[DATE]的研讨会。 不是之前 [DATE] 不是之后 [DATE] 课程类型…" at bounding box center [668, 449] width 802 height 795
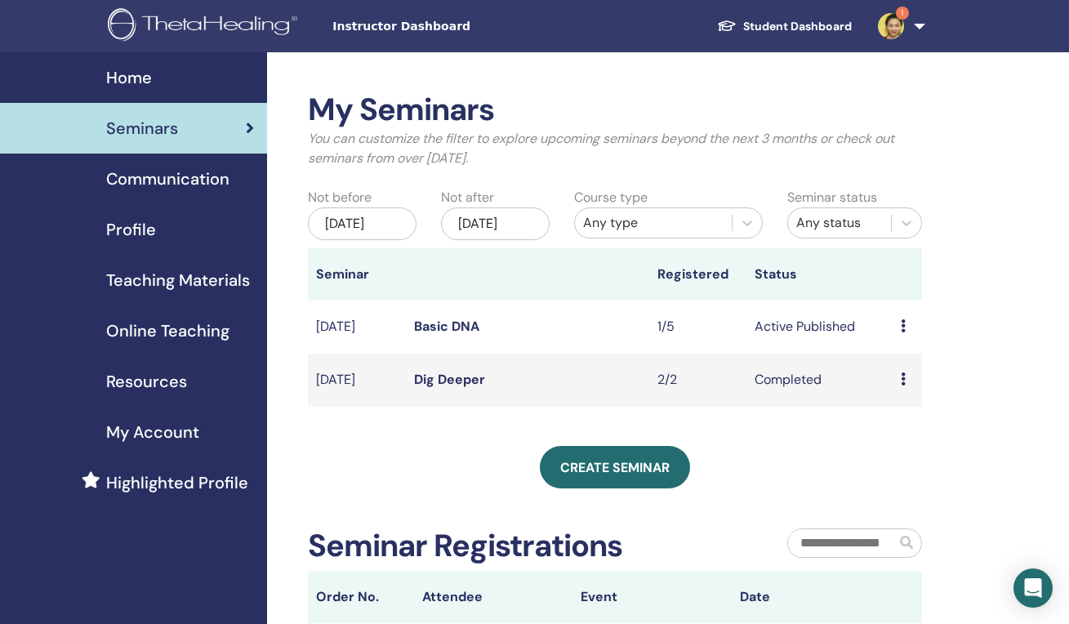
click at [896, 36] on img at bounding box center [891, 26] width 26 height 26
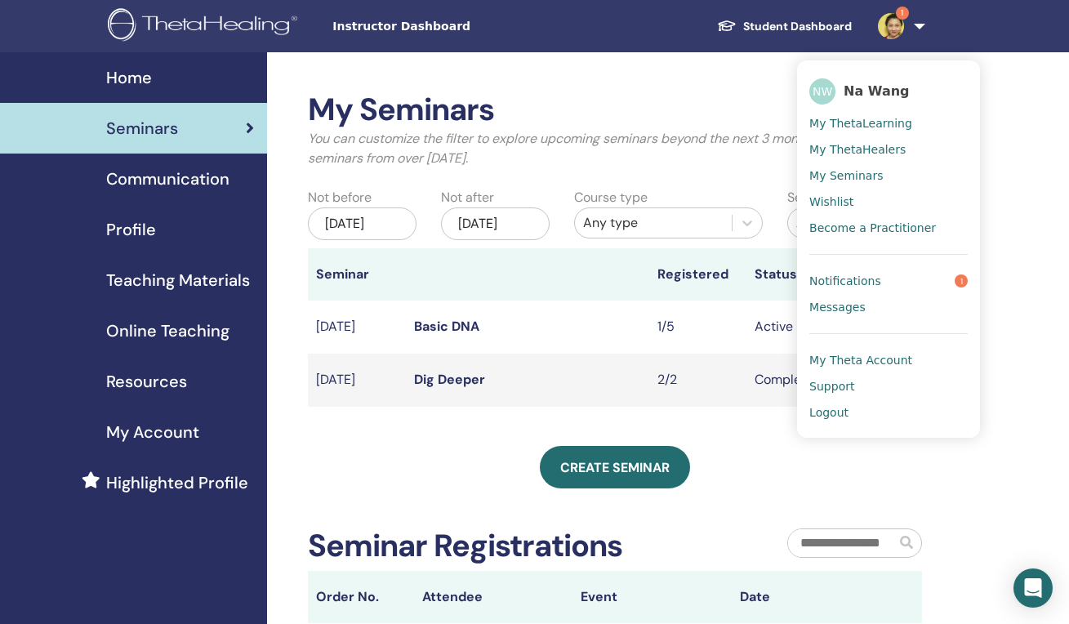
click at [915, 280] on link "Notifications 1" at bounding box center [888, 281] width 158 height 26
